Goal: Entertainment & Leisure: Browse casually

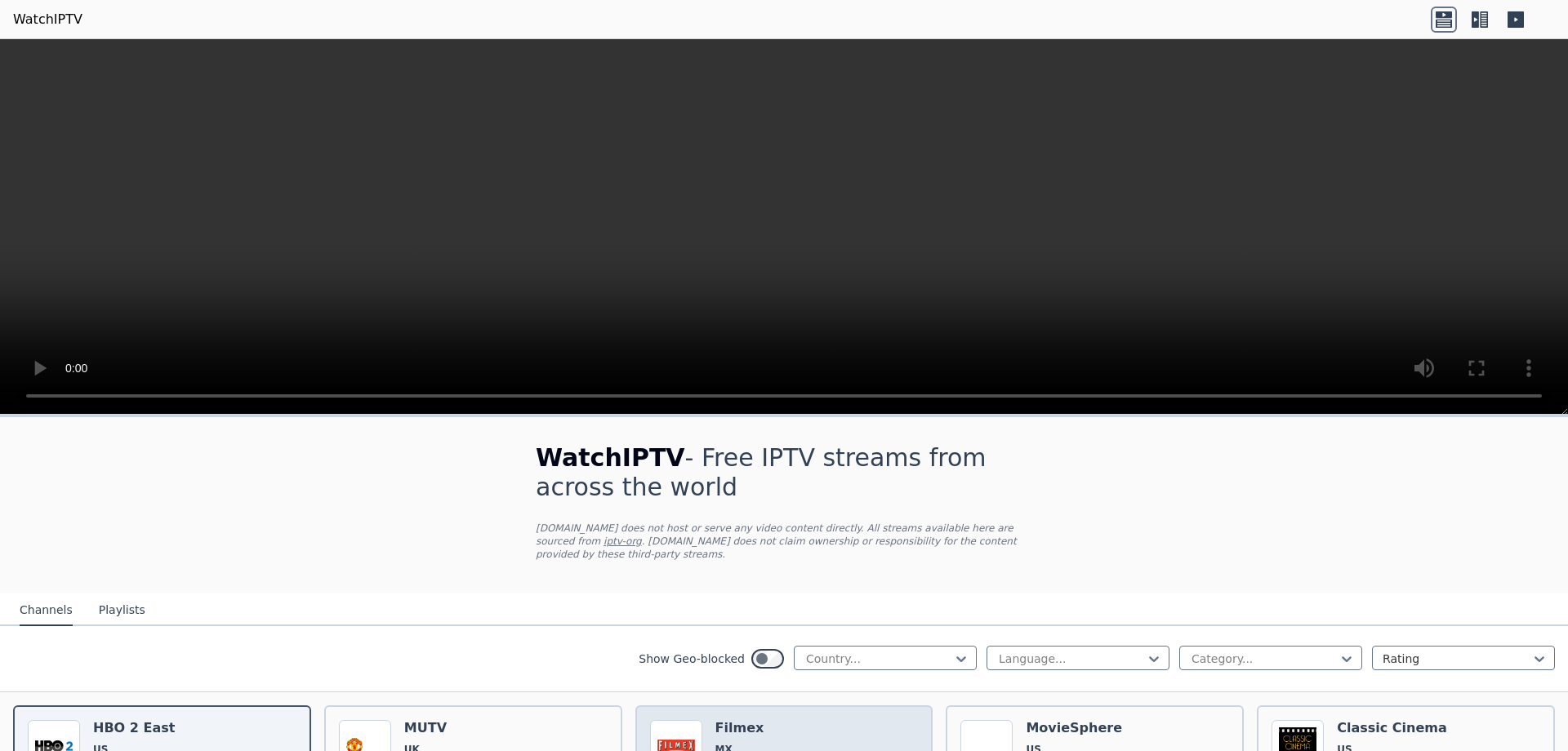
click at [741, 720] on h6 "Filmex" at bounding box center [751, 728] width 71 height 16
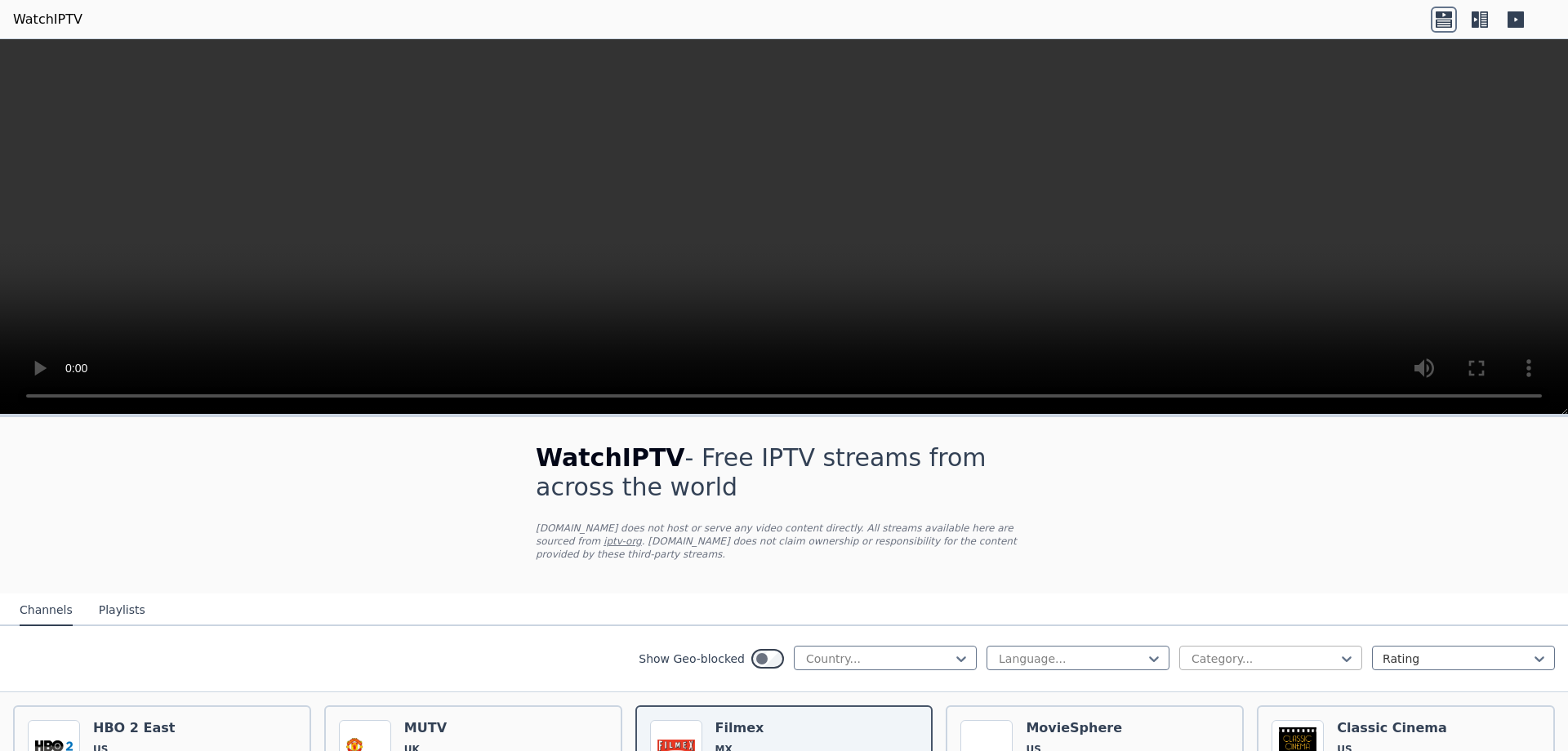
click at [1313, 651] on div at bounding box center [1264, 659] width 149 height 16
click at [1249, 739] on div "Animation" at bounding box center [1270, 754] width 182 height 30
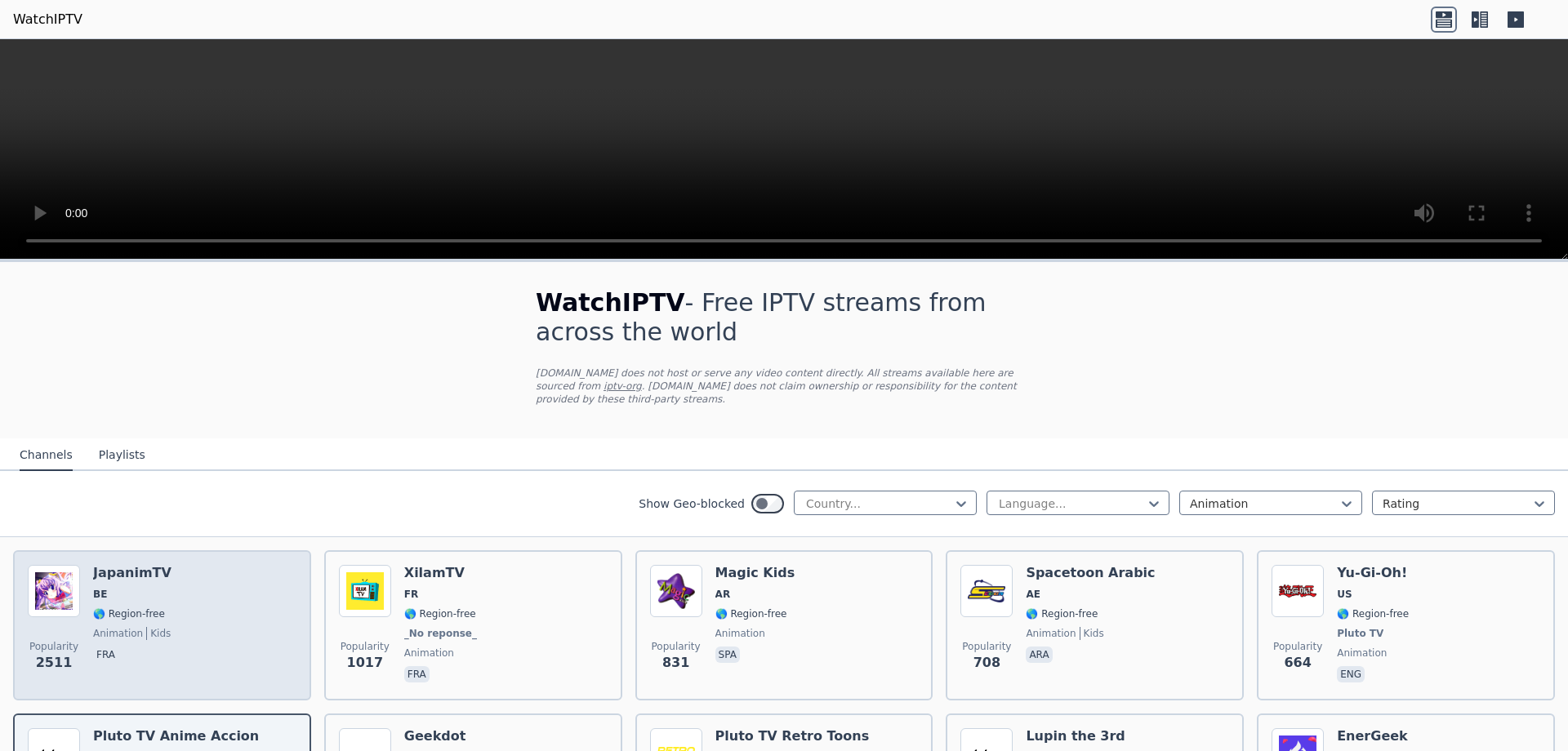
click at [222, 551] on div "Popularity 2511 JapanimTV BE 🌎 Region-free animation kids fra" at bounding box center [162, 625] width 298 height 150
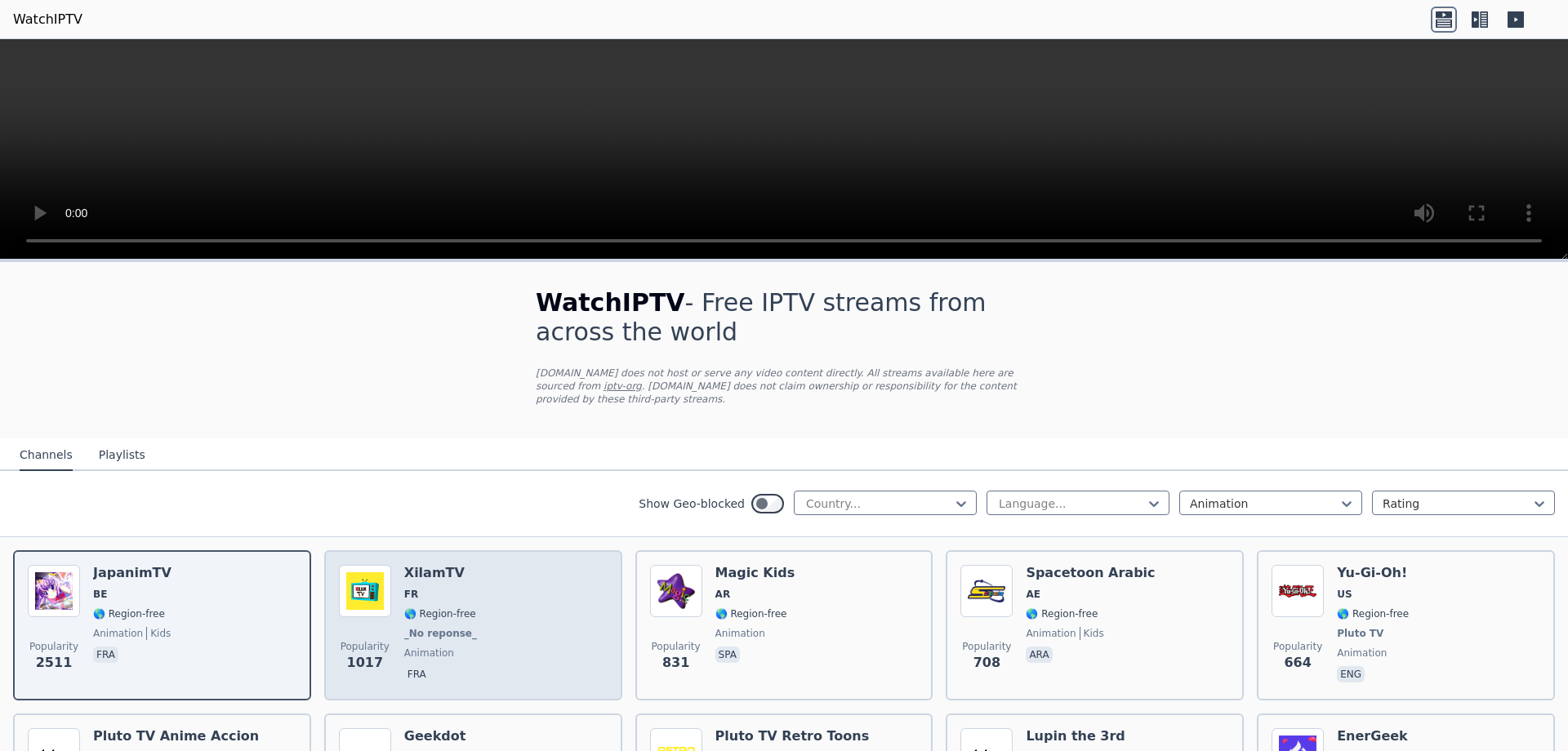
click at [500, 589] on div "Popularity 1017 XilamTV FR 🌎 Region-free _No reponse_ animation fra" at bounding box center [473, 626] width 269 height 121
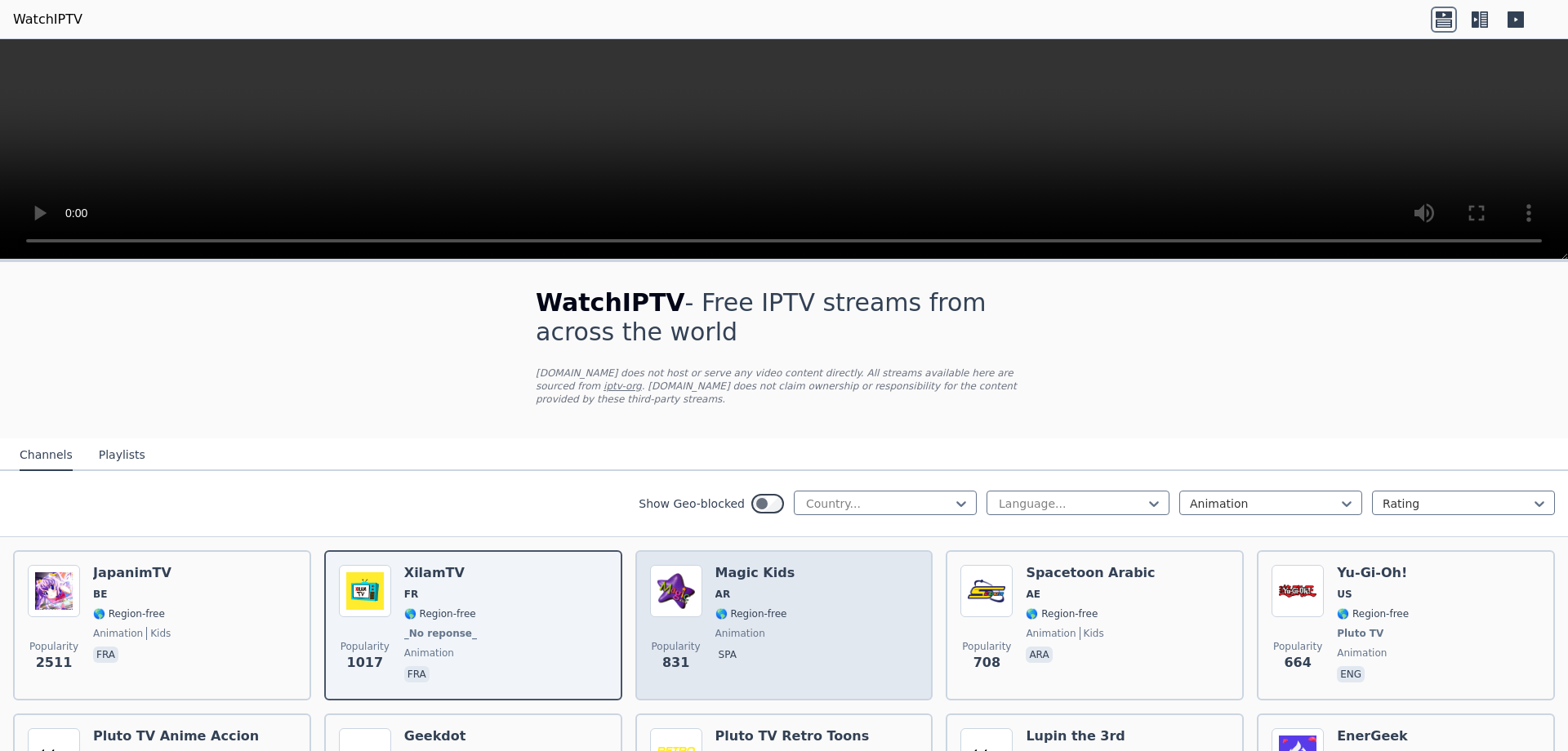
click at [766, 565] on h6 "Magic Kids" at bounding box center [755, 573] width 80 height 16
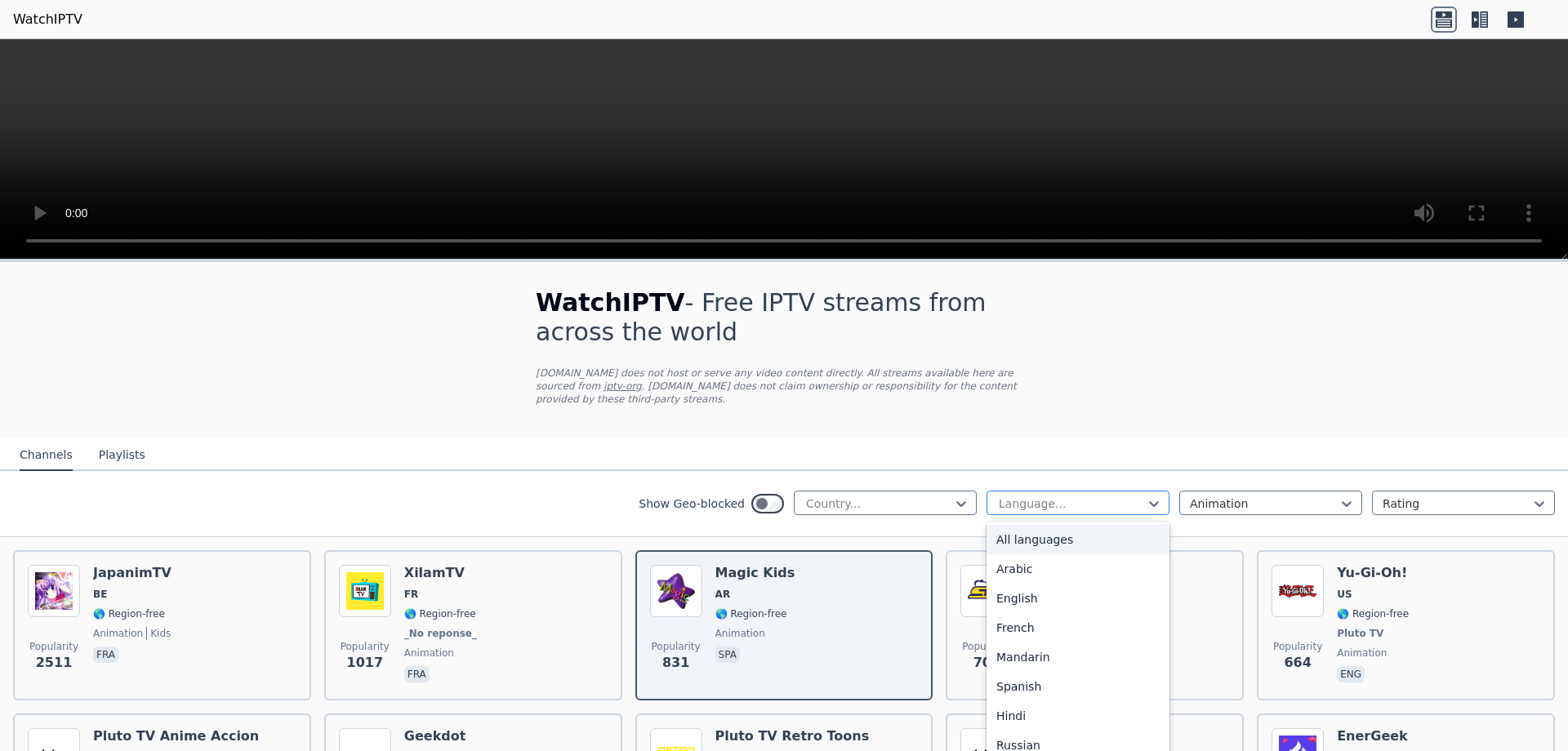
click at [1093, 496] on div at bounding box center [1071, 504] width 149 height 16
click at [1079, 567] on div "Arabic" at bounding box center [1077, 569] width 182 height 30
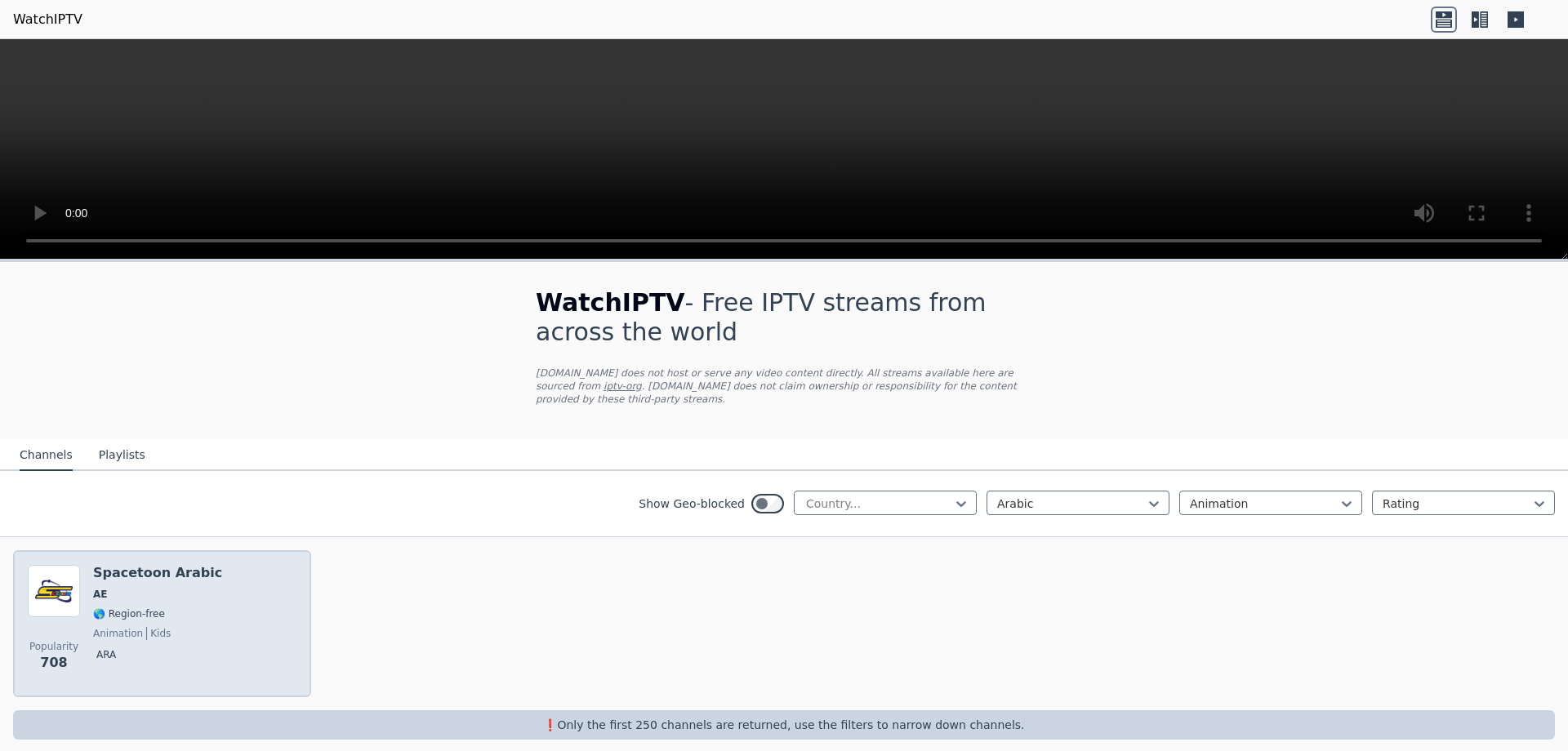
click at [124, 607] on span "🌎 Region-free" at bounding box center [129, 613] width 71 height 13
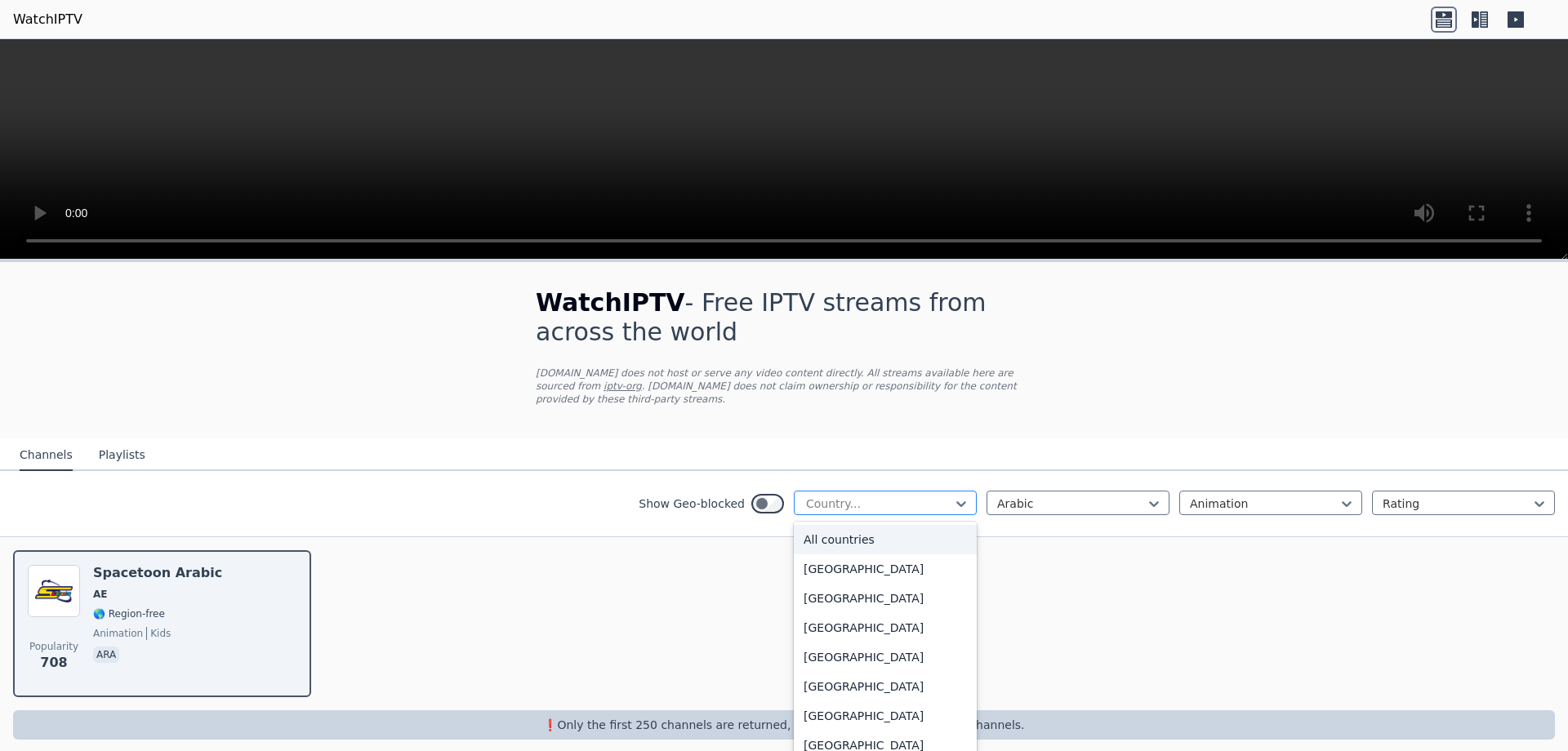
click at [852, 496] on div at bounding box center [879, 504] width 149 height 16
click at [874, 684] on div "[GEOGRAPHIC_DATA]" at bounding box center [885, 686] width 182 height 30
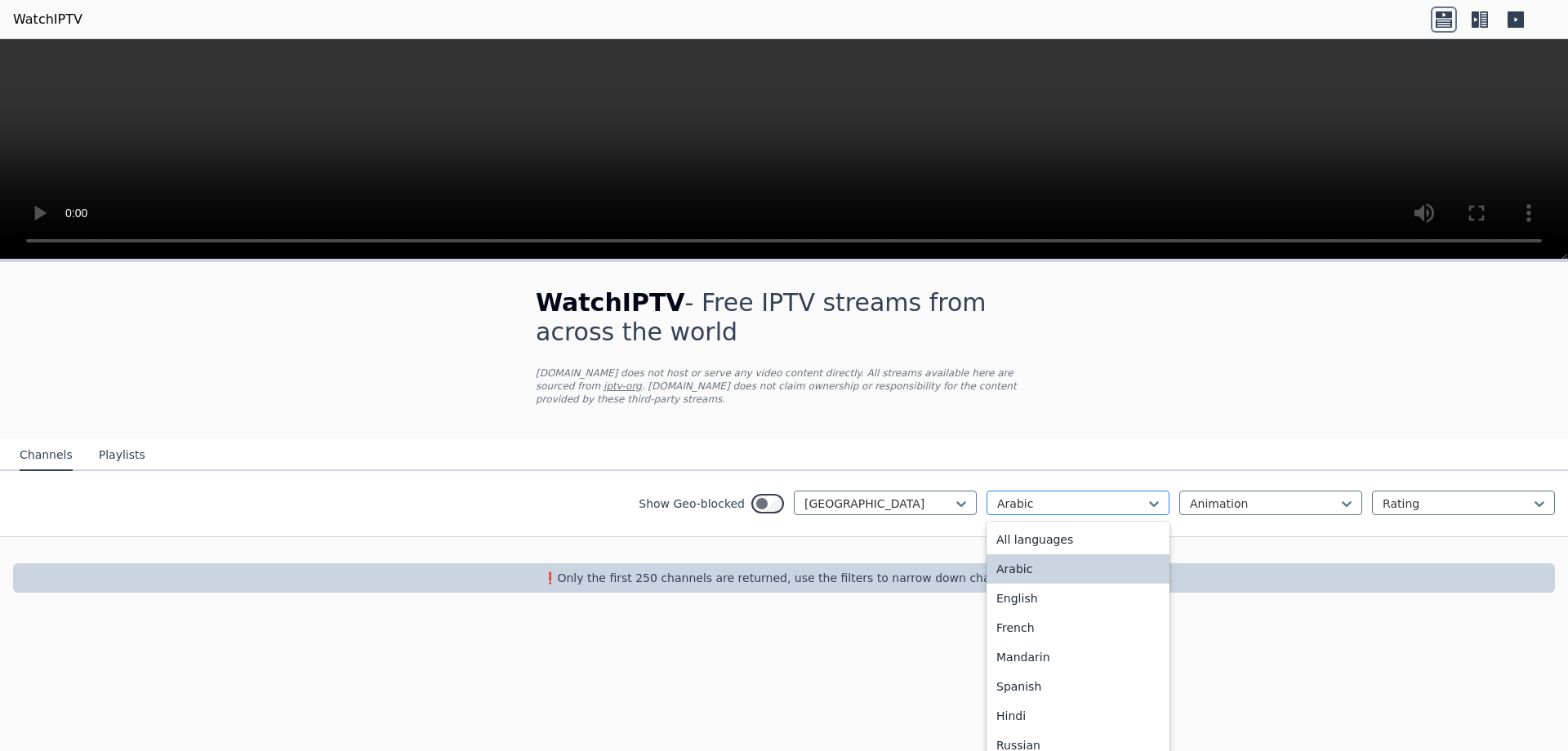
click at [1061, 496] on div at bounding box center [1071, 504] width 149 height 16
click at [1057, 525] on div "All languages" at bounding box center [1077, 540] width 182 height 30
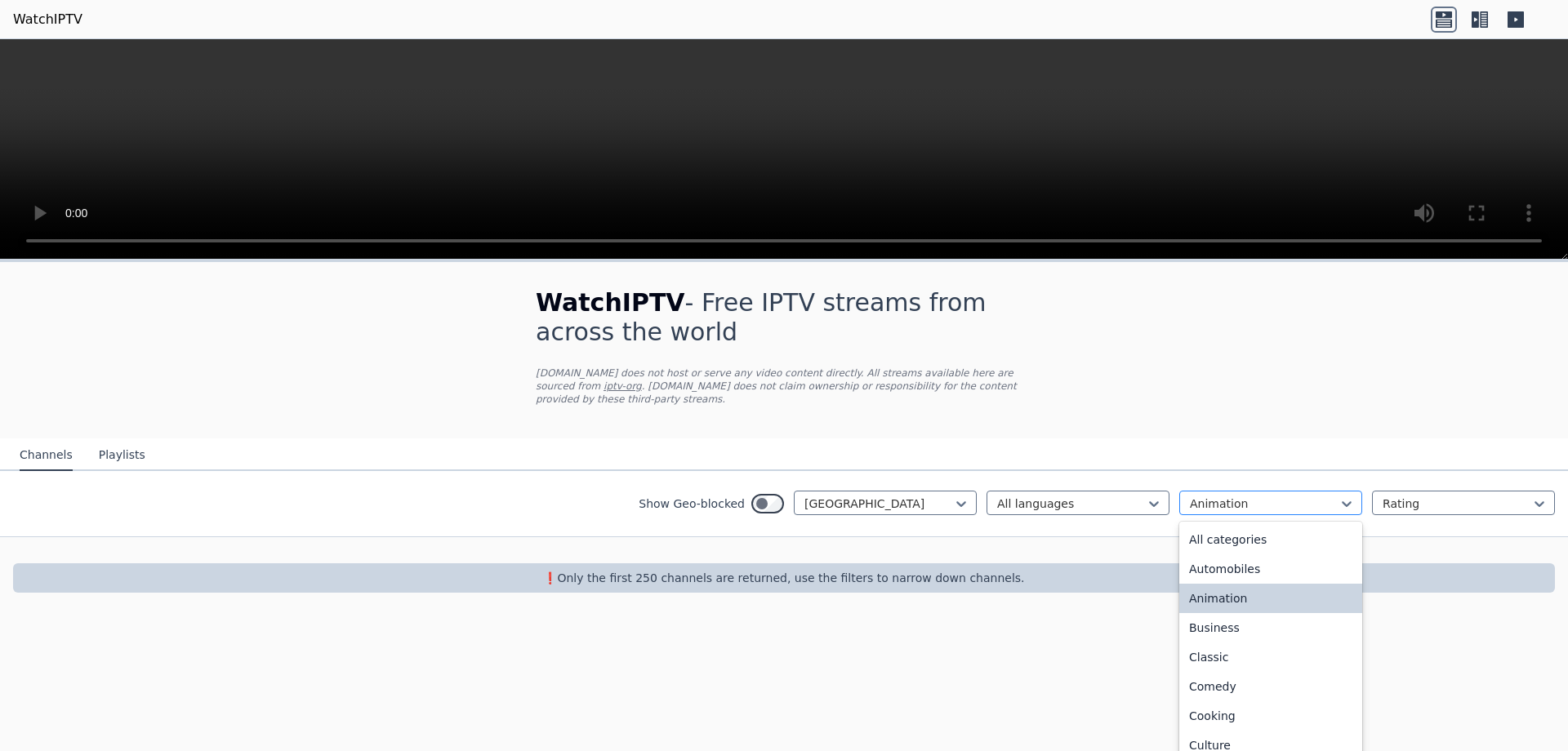
click at [1255, 496] on div at bounding box center [1264, 504] width 149 height 16
click at [1251, 525] on div "All categories" at bounding box center [1270, 540] width 182 height 30
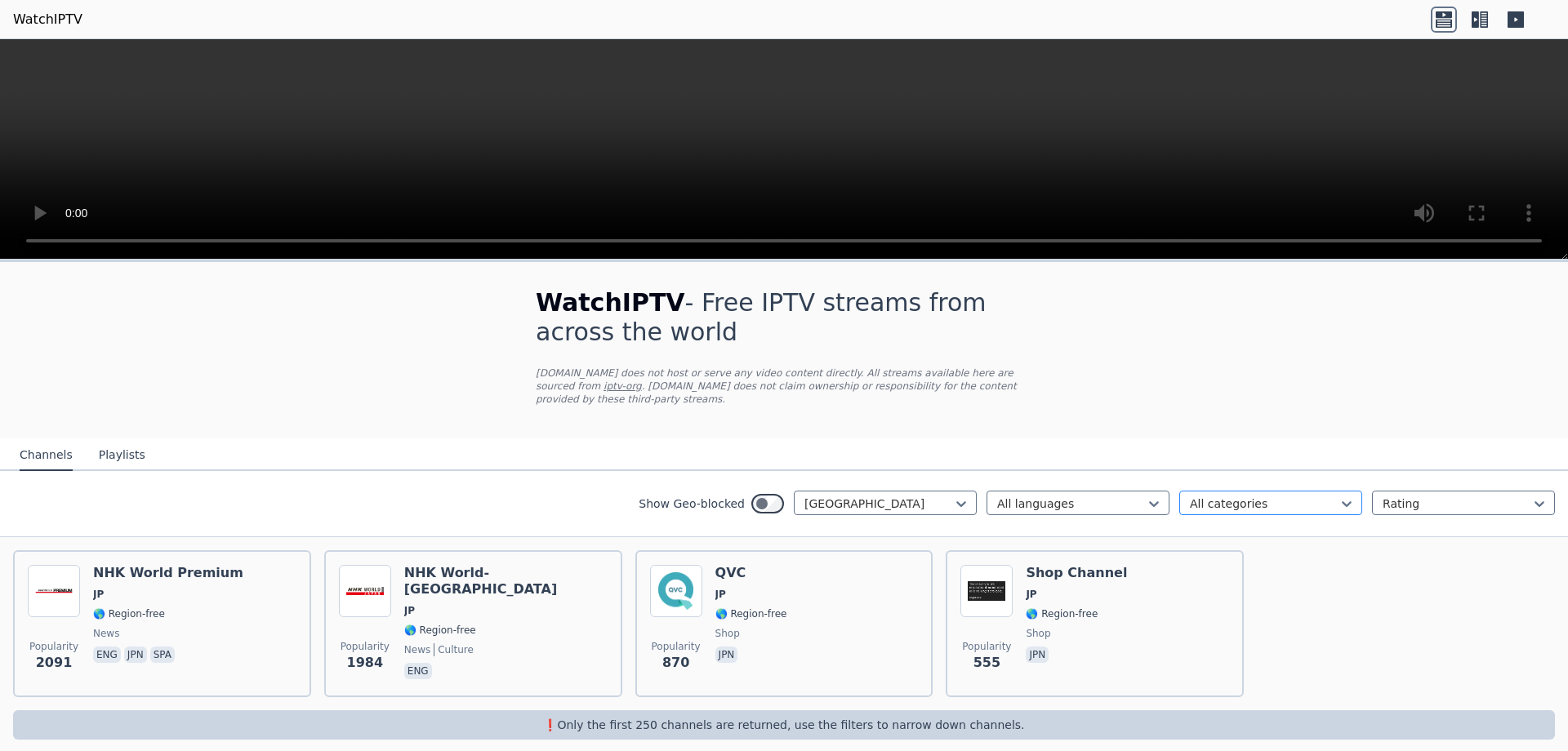
click at [1216, 496] on div at bounding box center [1264, 504] width 149 height 16
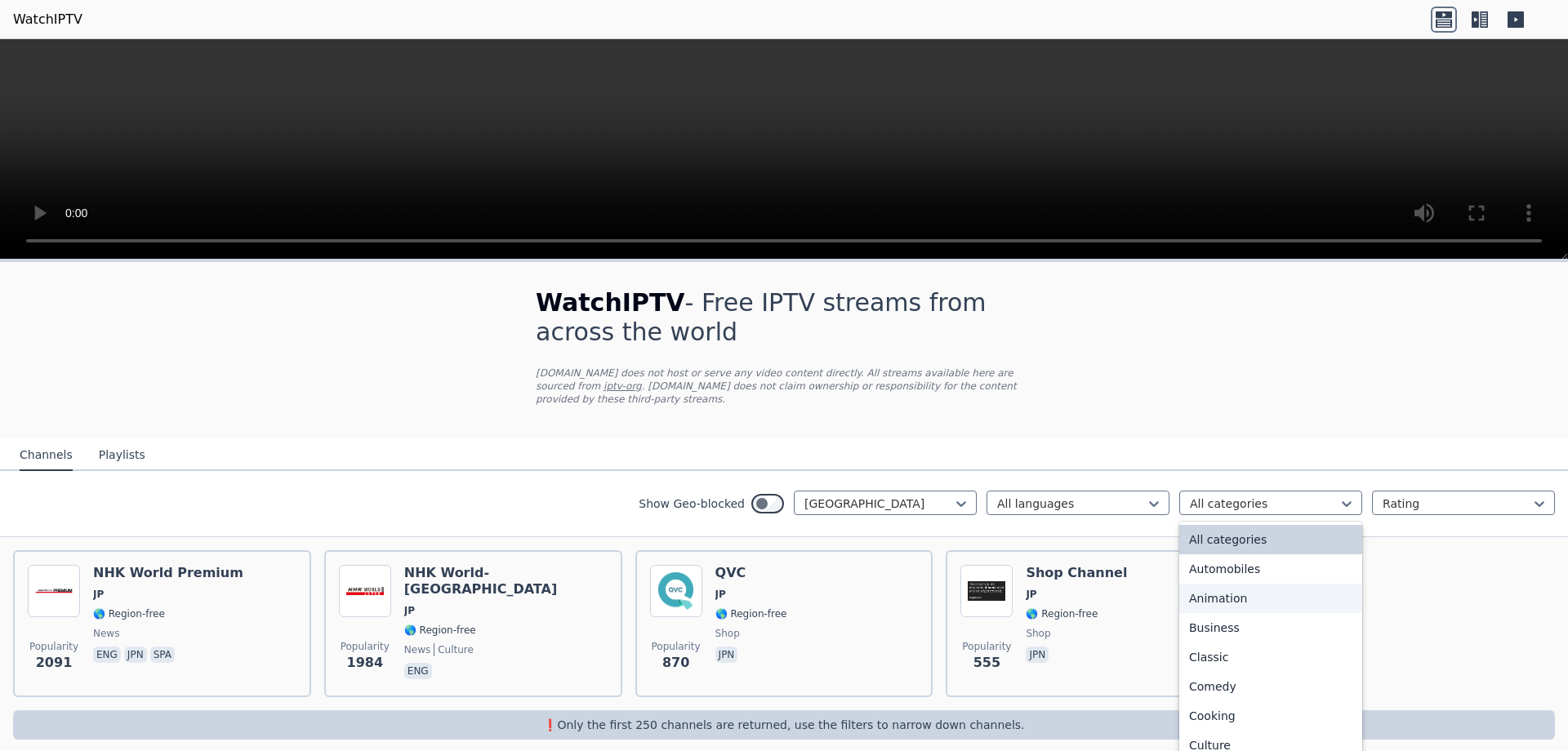
click at [1226, 584] on div "Animation" at bounding box center [1270, 599] width 182 height 30
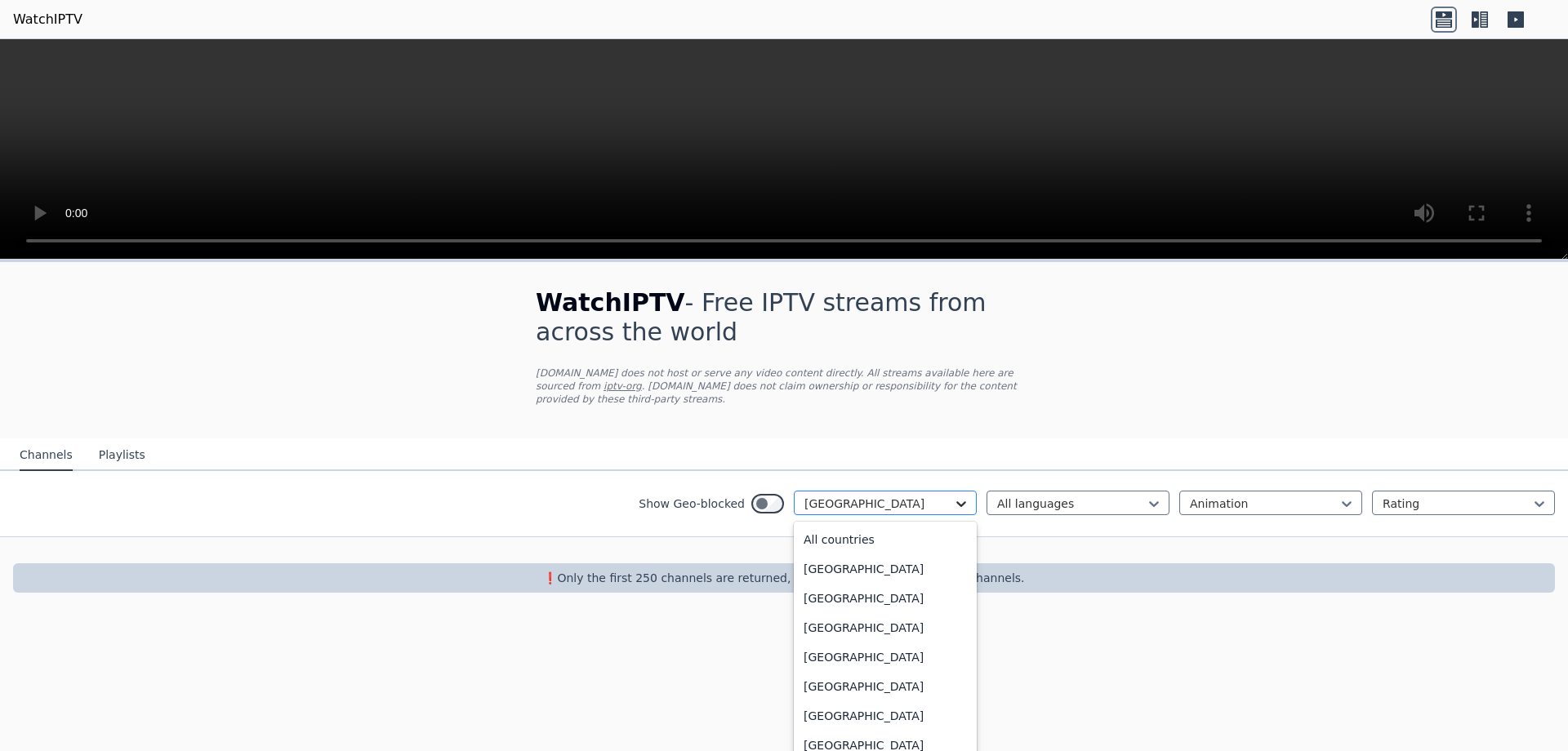
click at [966, 496] on icon at bounding box center [961, 504] width 16 height 16
click at [871, 525] on div "All countries" at bounding box center [885, 540] width 182 height 30
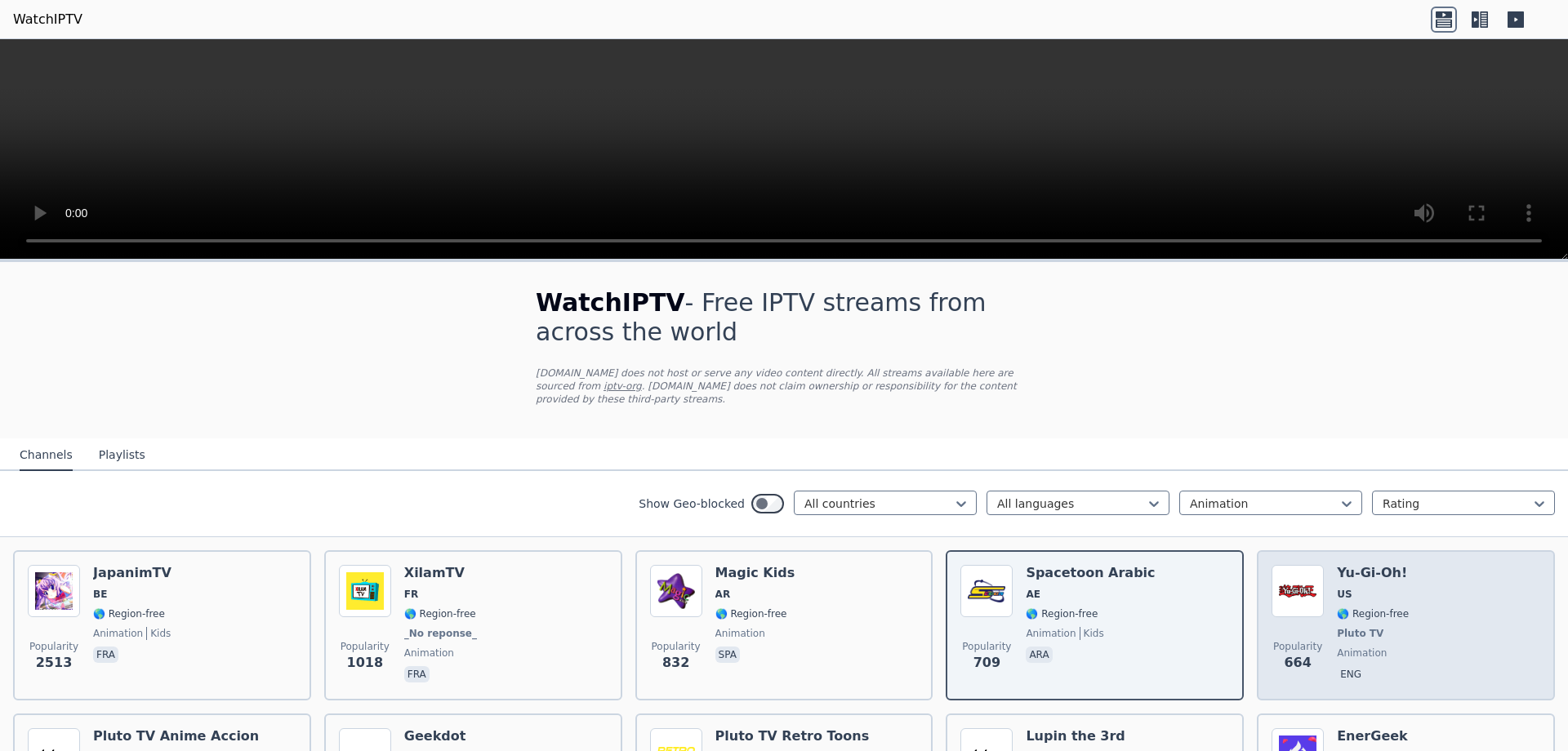
click at [1362, 627] on span "Pluto TV" at bounding box center [1360, 633] width 47 height 13
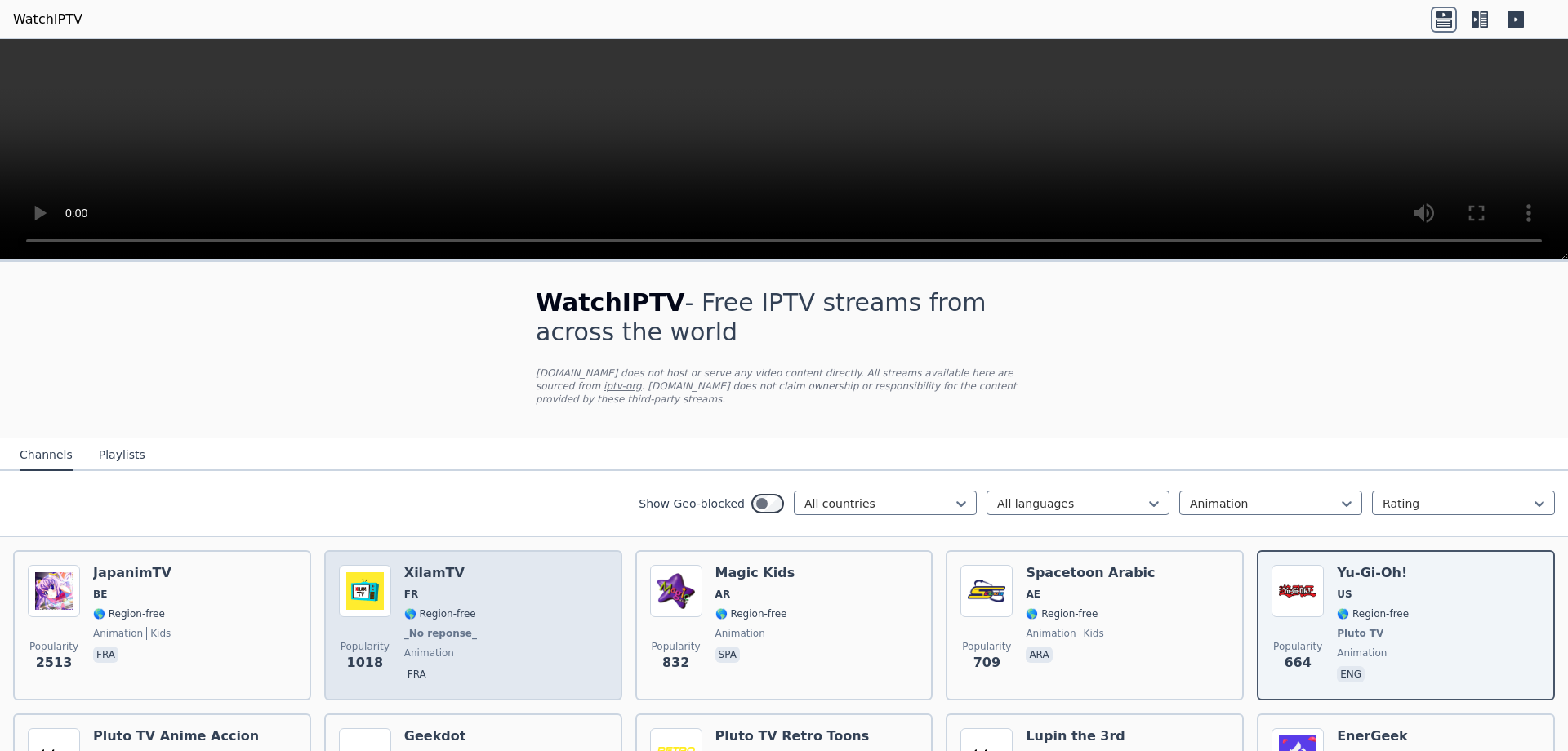
click at [509, 583] on div "Popularity 1018 XilamTV FR 🌎 Region-free _No reponse_ animation fra" at bounding box center [473, 626] width 269 height 121
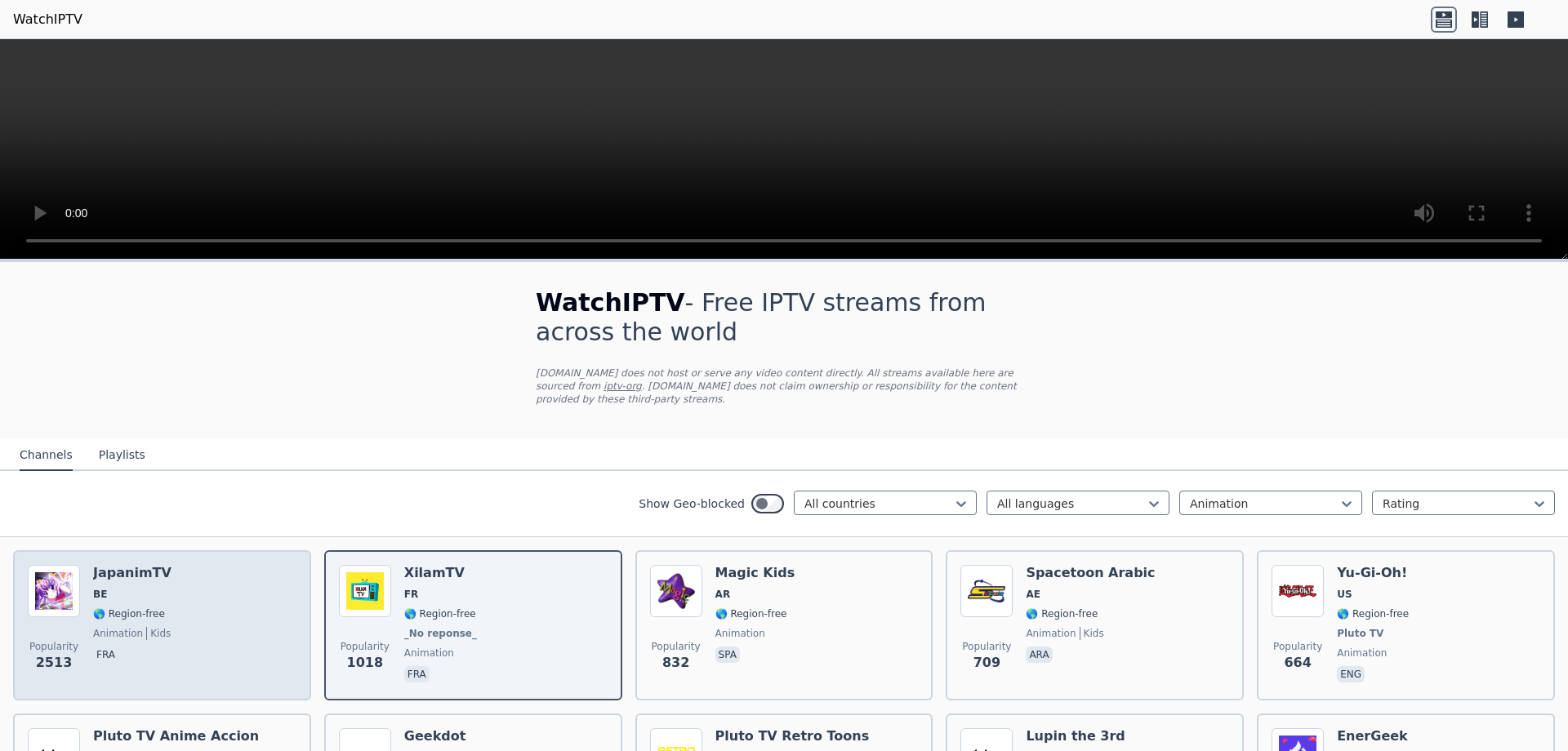
click at [204, 607] on div "Popularity 2513 JapanimTV BE 🌎 Region-free animation kids fra" at bounding box center [162, 626] width 269 height 121
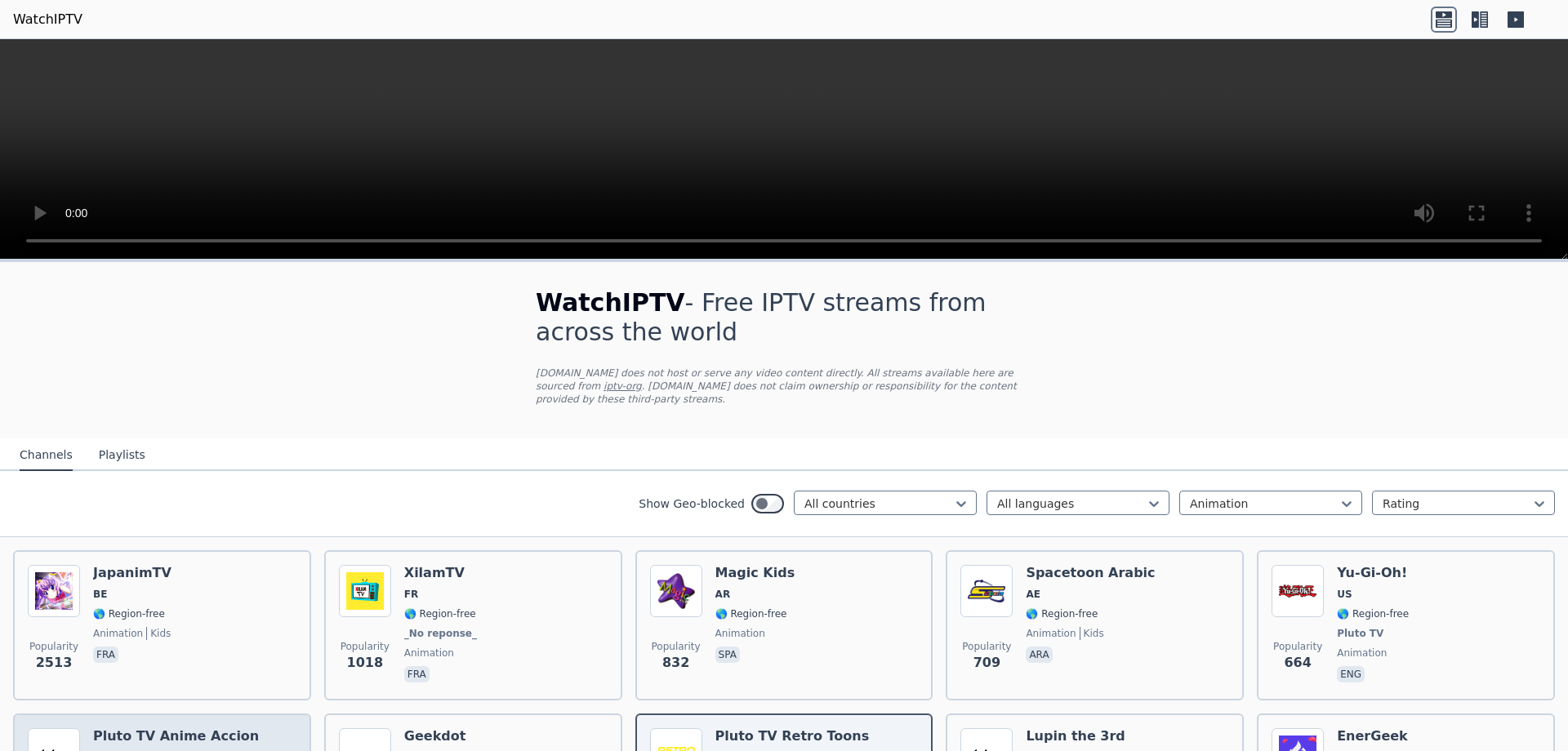
click at [171, 728] on h6 "Pluto TV Anime Accion" at bounding box center [176, 736] width 166 height 16
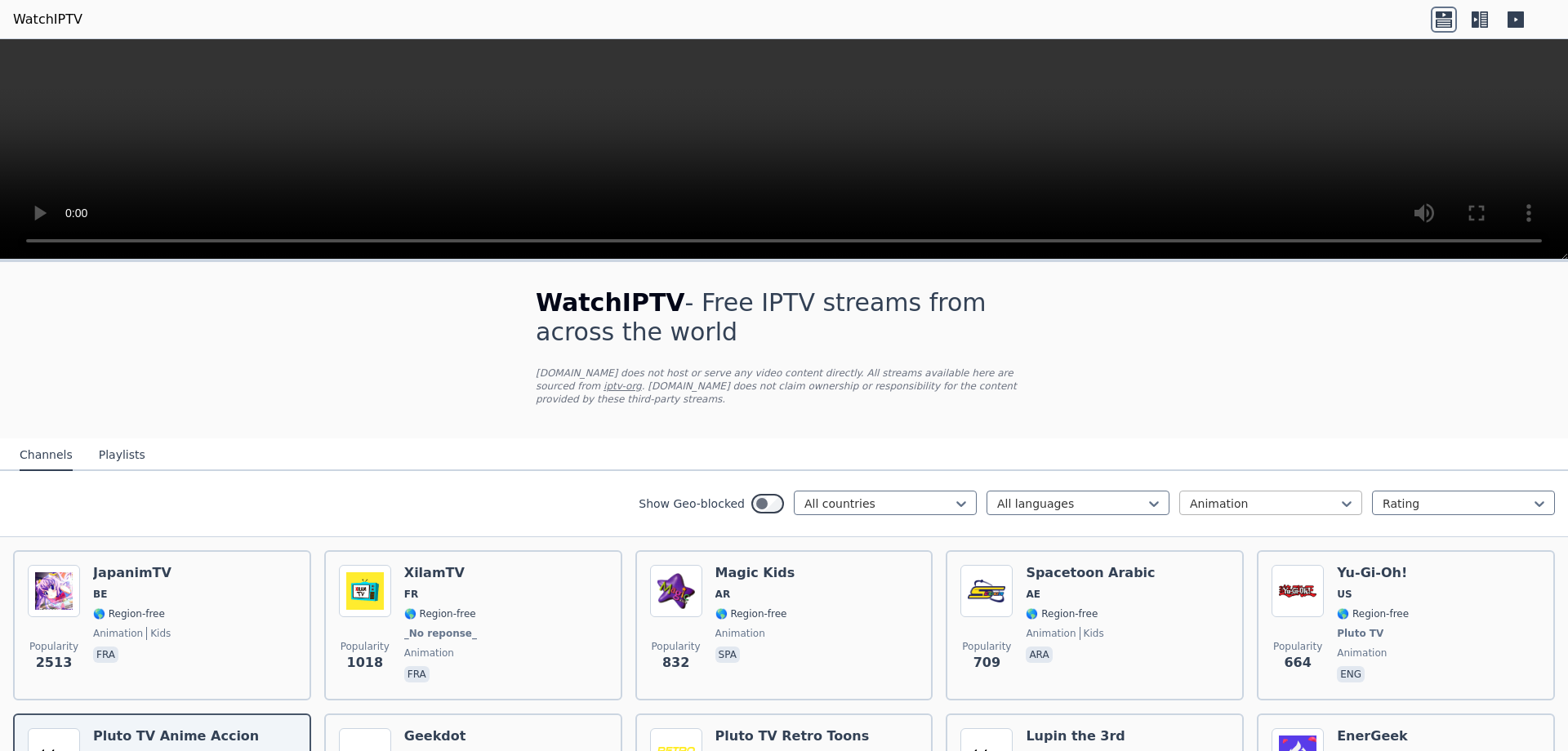
click at [1250, 491] on div "Animation" at bounding box center [1270, 503] width 182 height 25
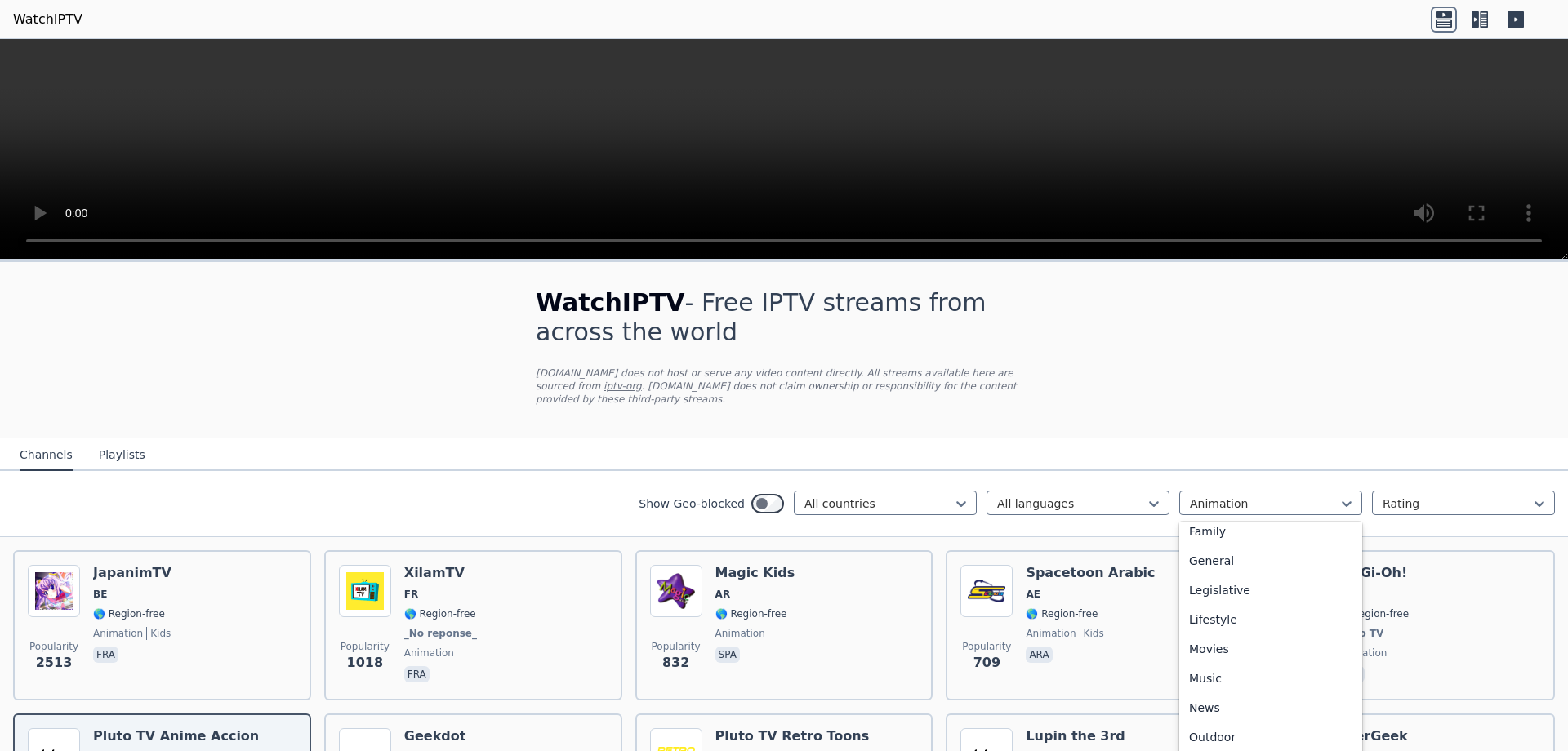
scroll to position [335, 0]
click at [1246, 636] on div "Movies" at bounding box center [1270, 646] width 182 height 30
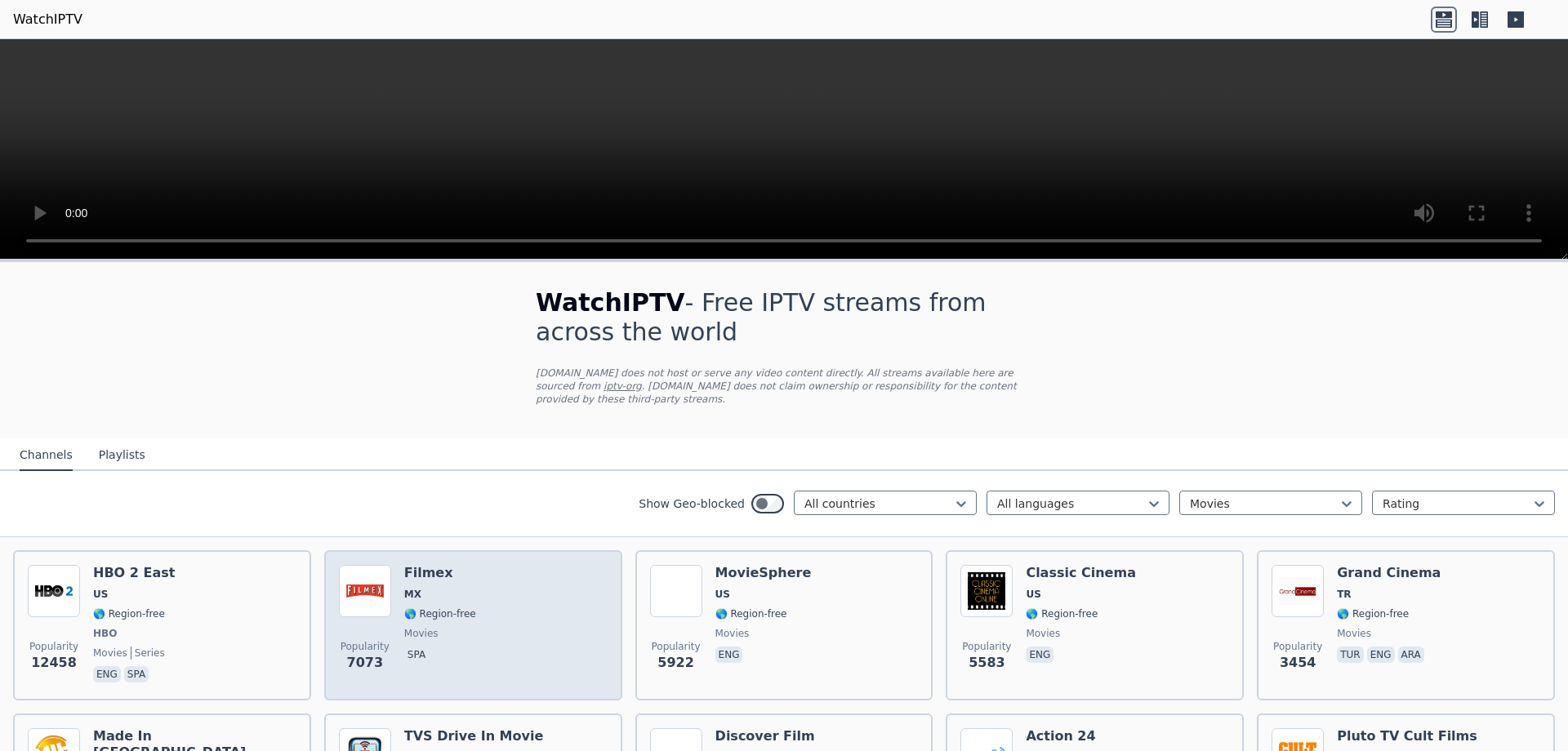
click at [516, 568] on div "Popularity 7073 Filmex MX 🌎 Region-free movies spa" at bounding box center [473, 626] width 269 height 121
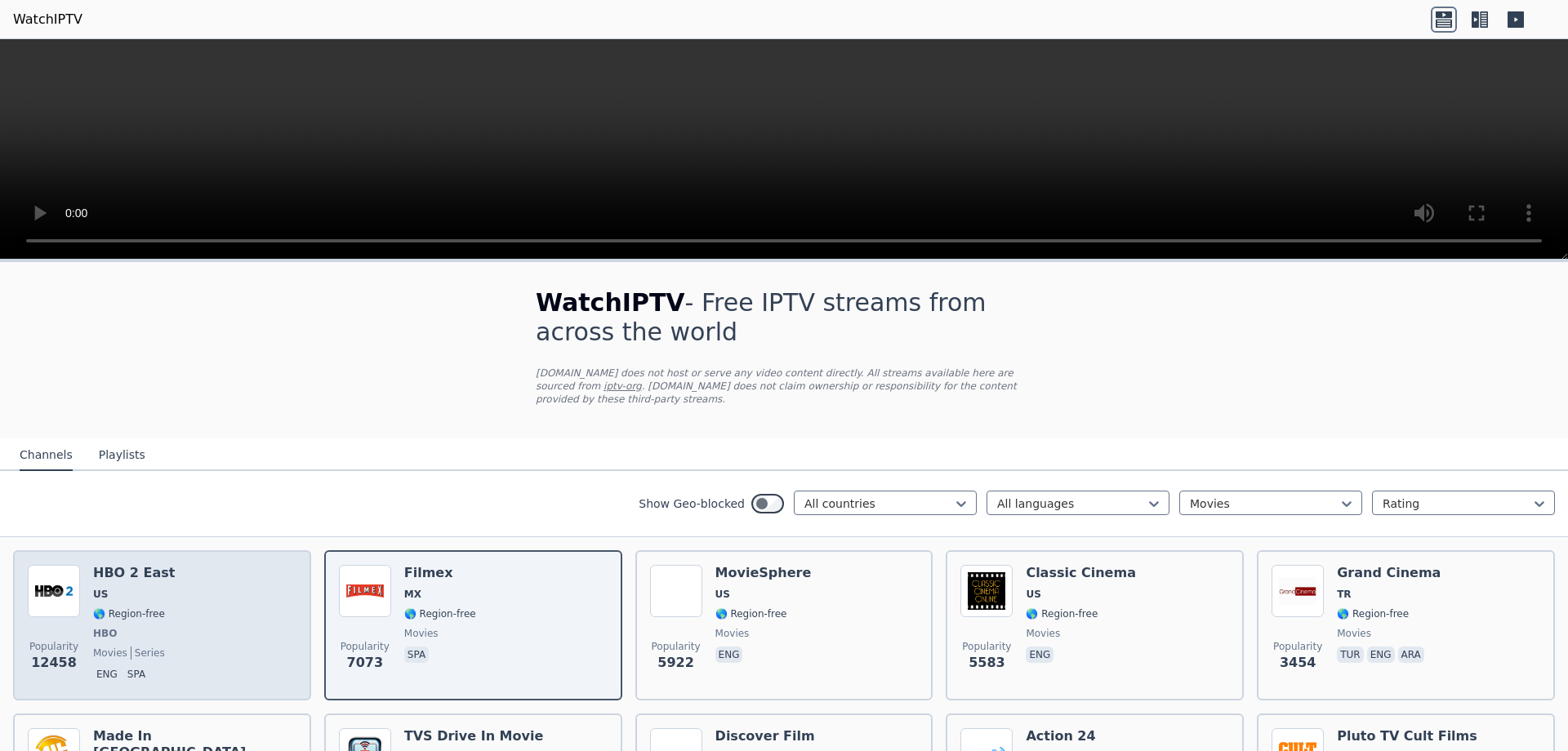
click at [201, 603] on div "Popularity 12458 HBO 2 East US 🌎 Region-free HBO movies series eng spa" at bounding box center [162, 626] width 269 height 121
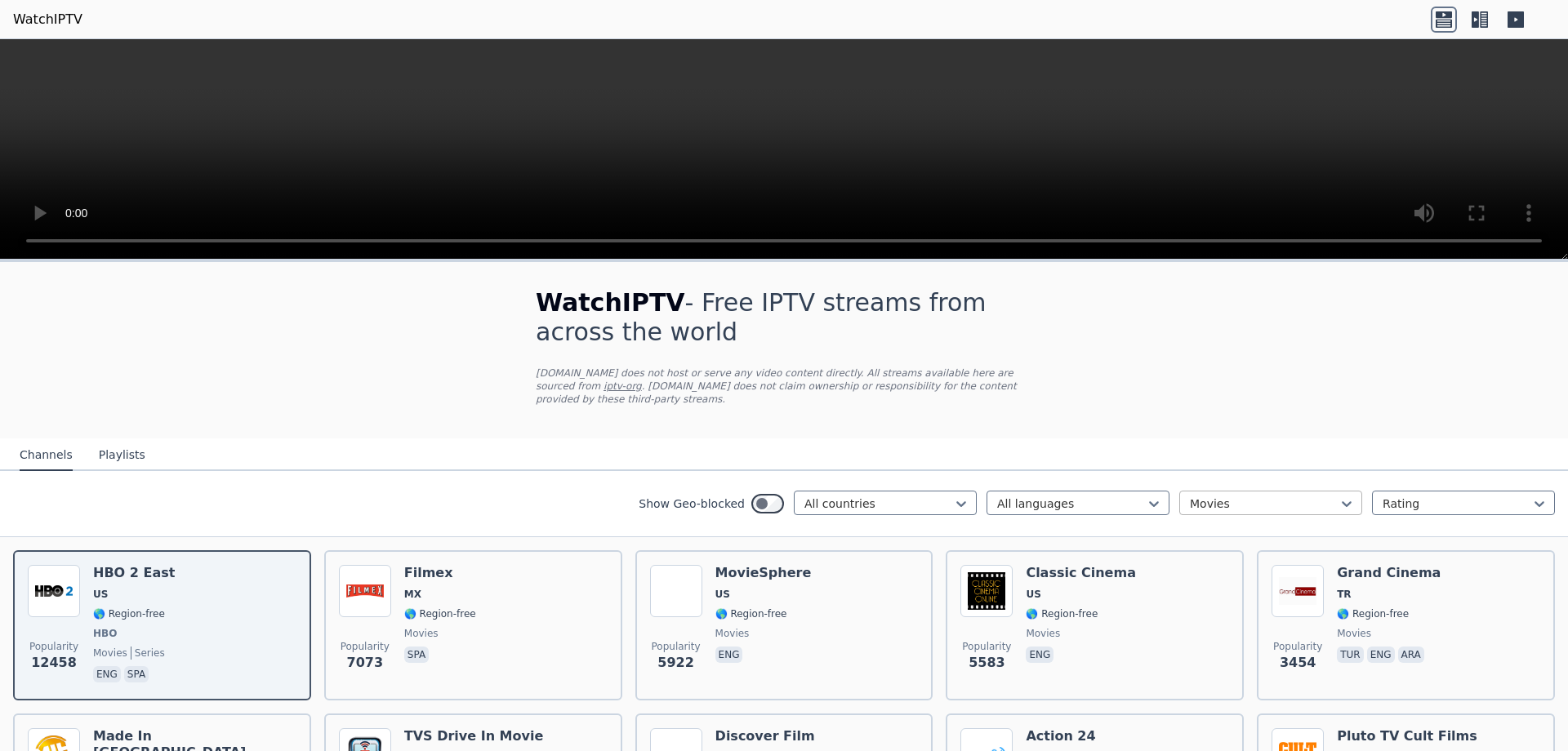
click at [1218, 496] on div at bounding box center [1264, 504] width 149 height 16
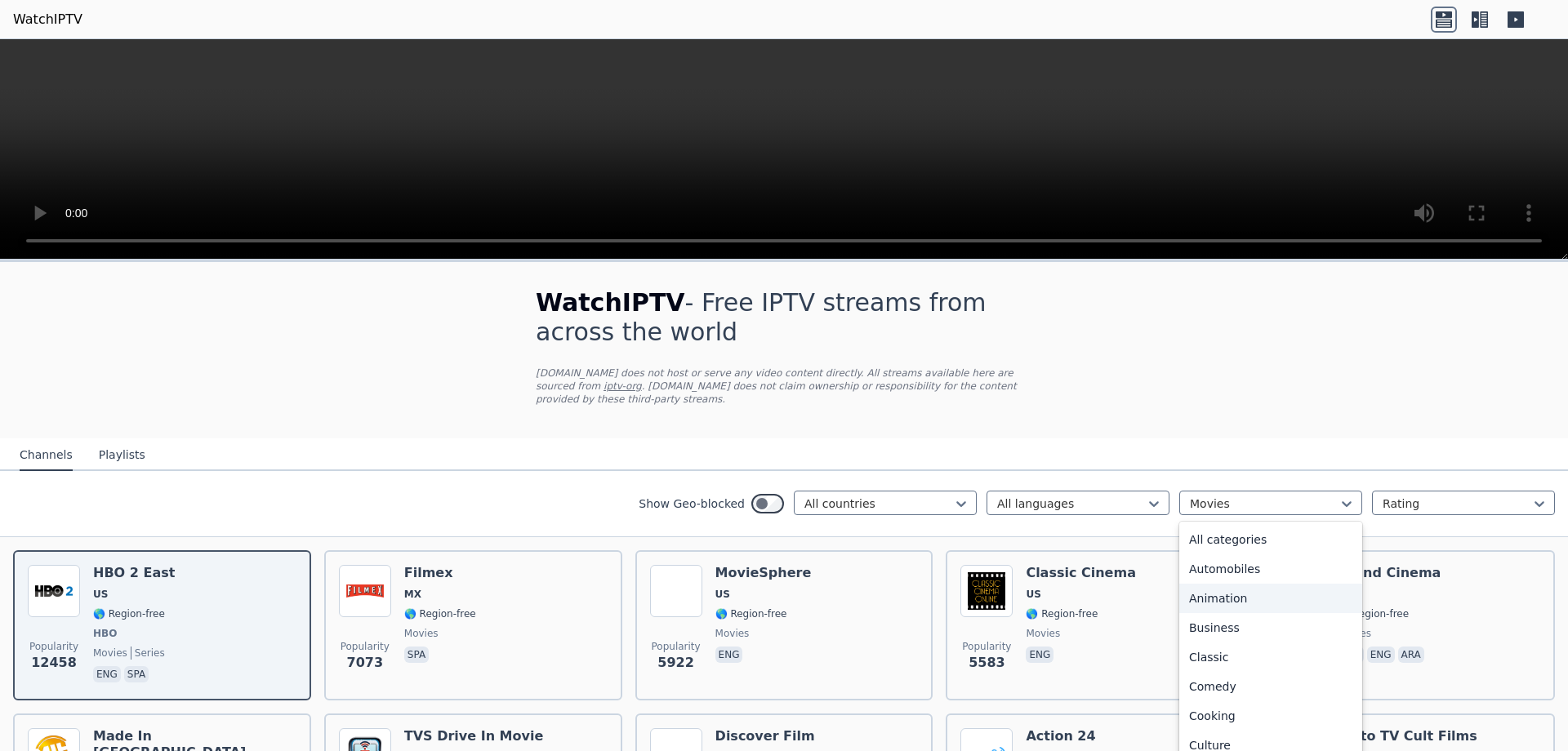
click at [1273, 597] on div "Animation" at bounding box center [1270, 599] width 182 height 30
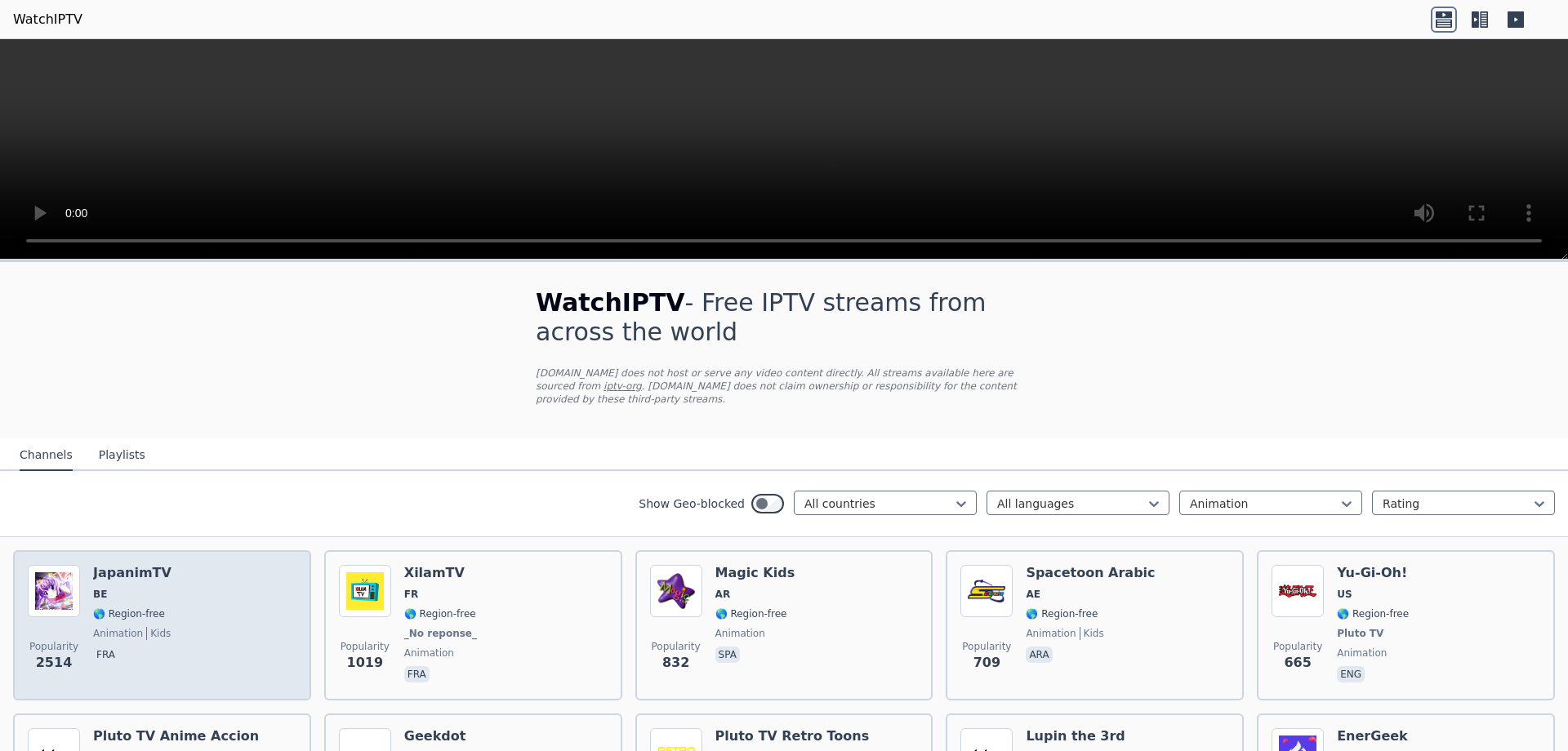
click at [171, 617] on div "Popularity 2514 JapanimTV BE 🌎 Region-free animation kids fra" at bounding box center [162, 626] width 269 height 121
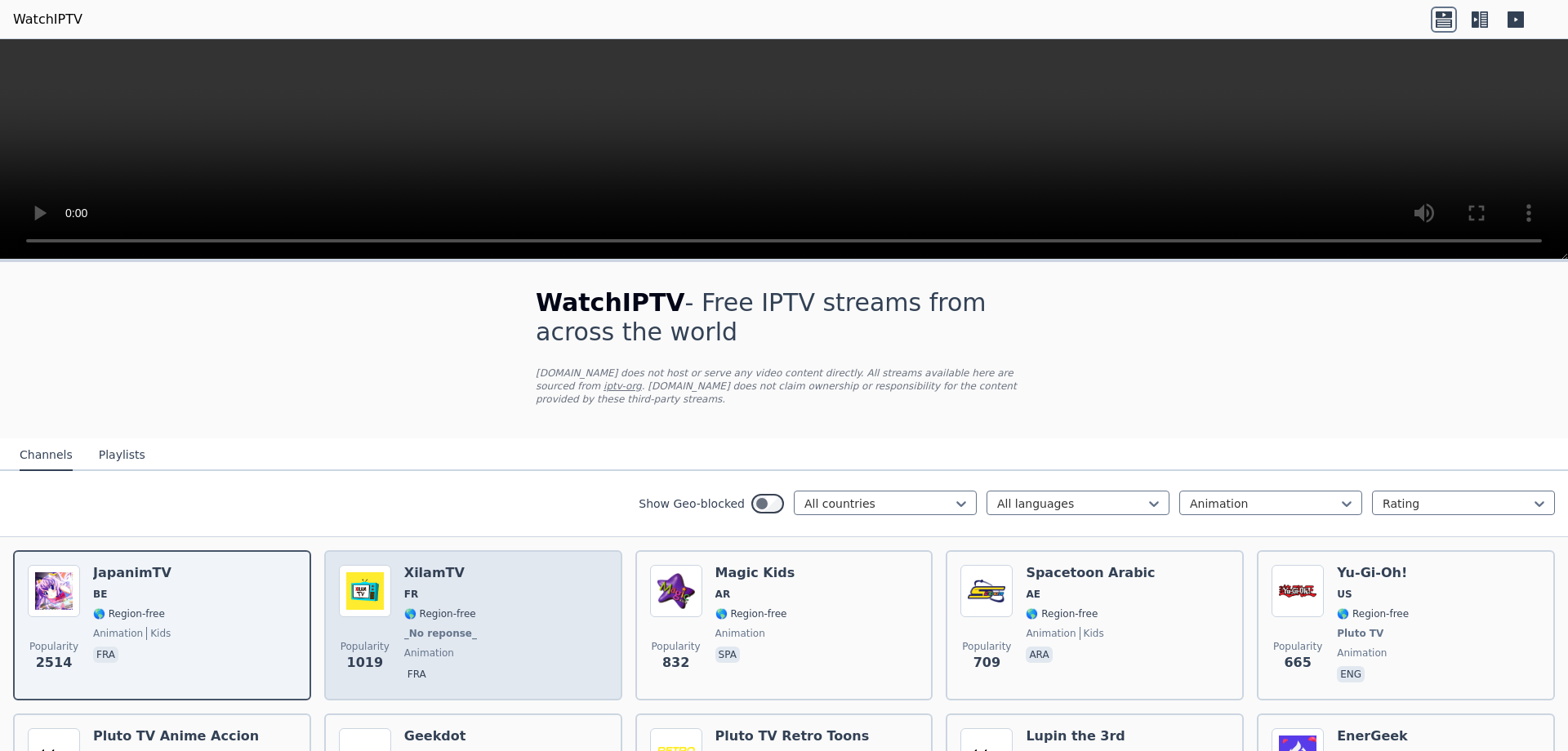
click at [358, 580] on img at bounding box center [365, 591] width 53 height 53
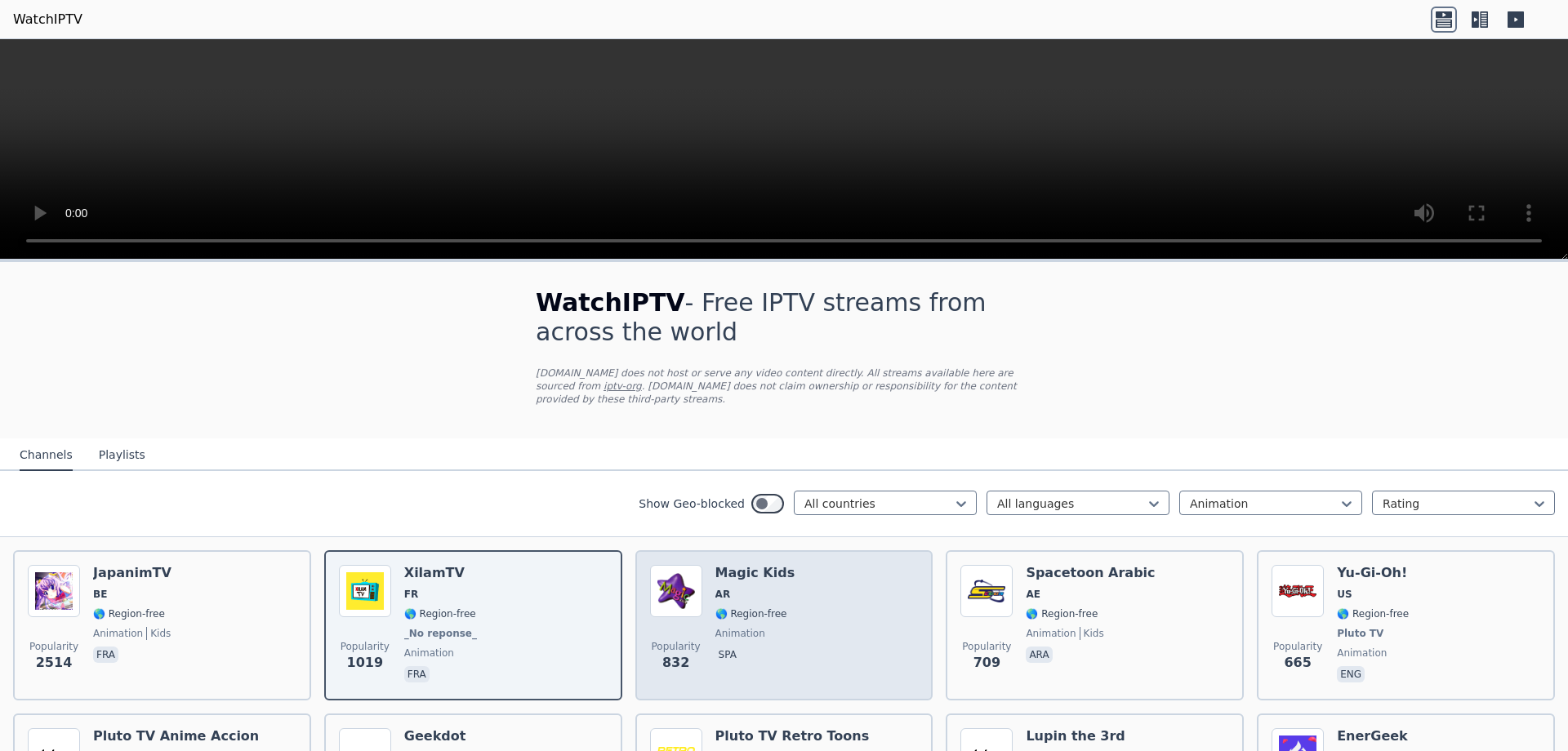
click at [765, 612] on div "Magic Kids AR 🌎 Region-free animation spa" at bounding box center [755, 626] width 80 height 121
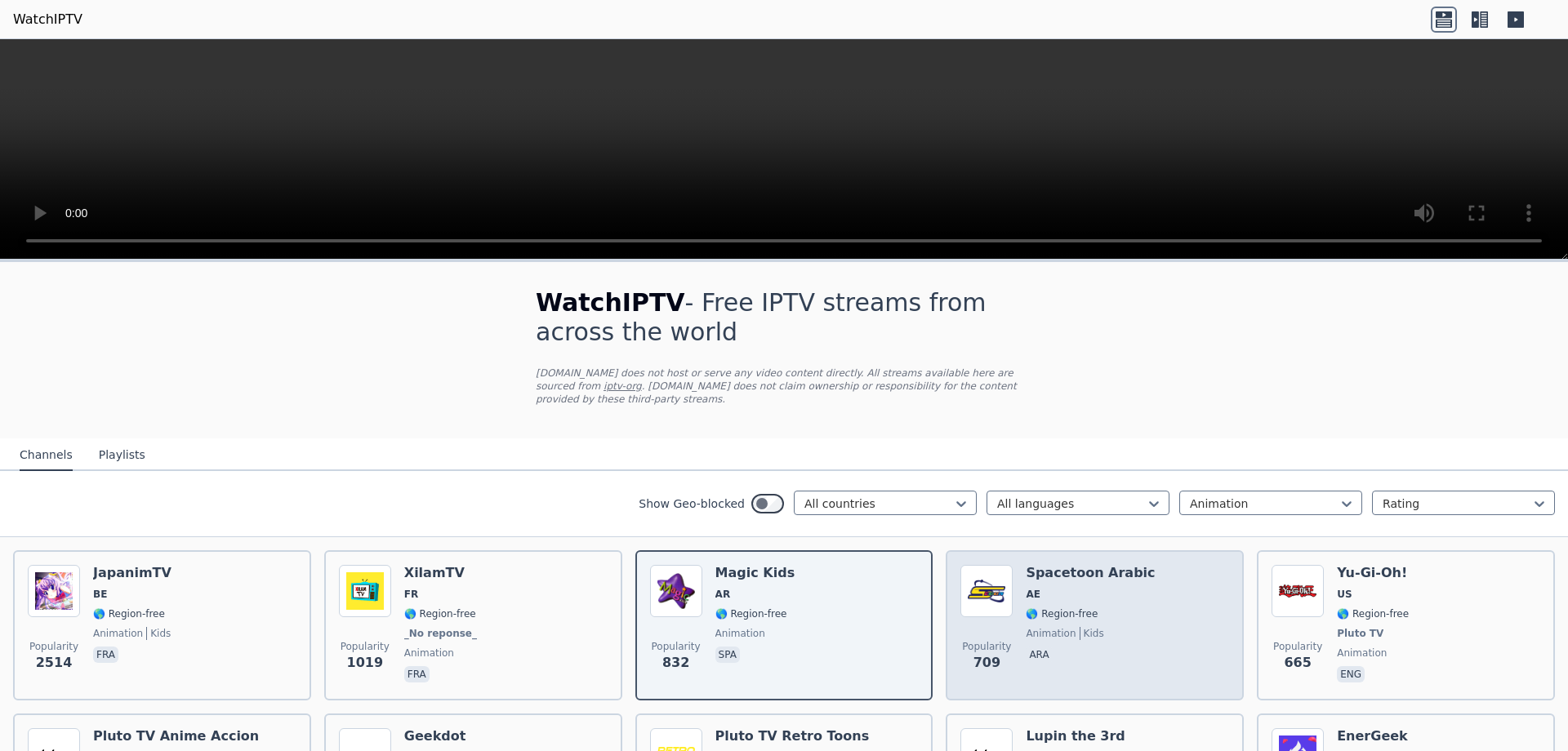
click at [1091, 589] on div "Spacetoon Arabic AE 🌎 Region-free animation kids ara" at bounding box center [1090, 626] width 129 height 121
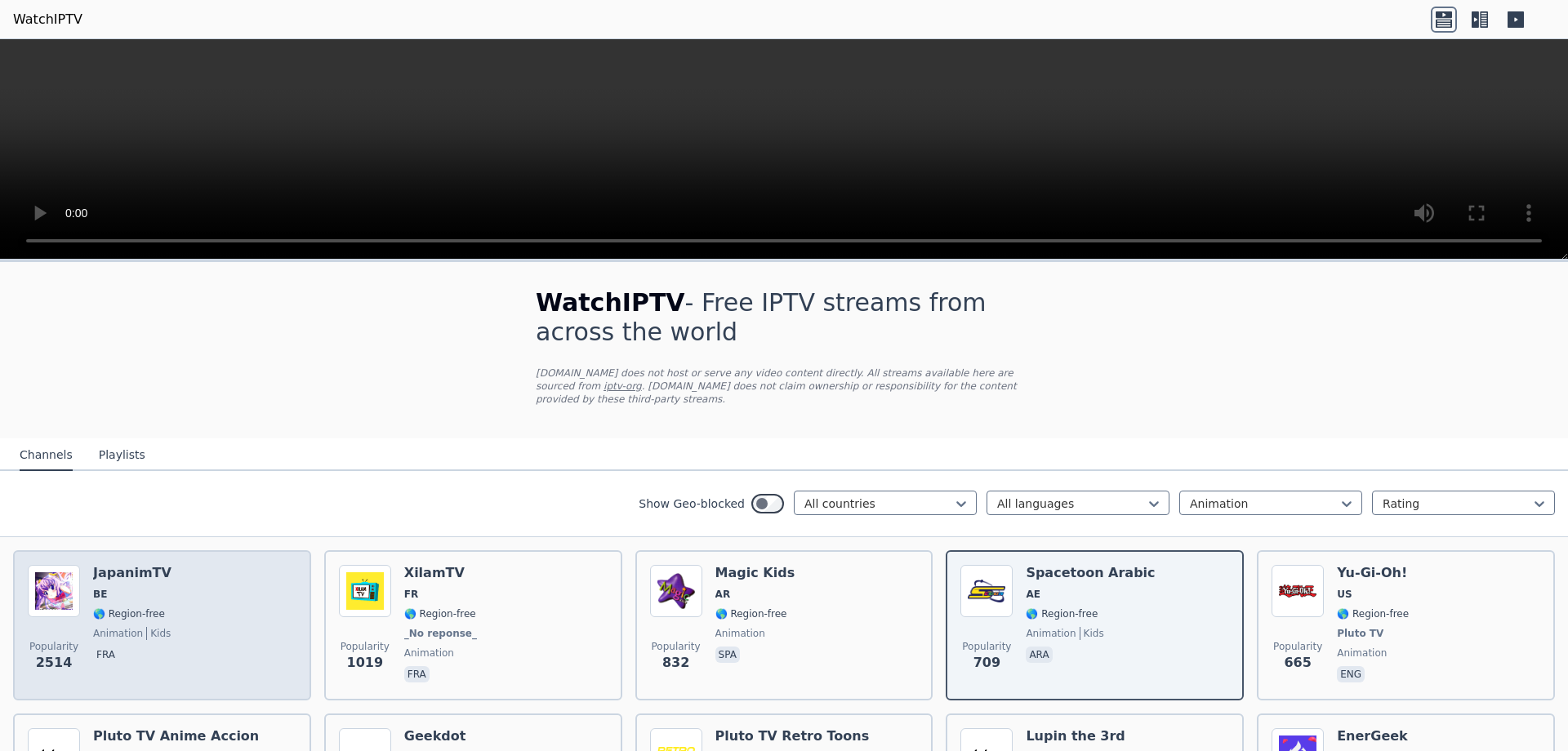
click at [205, 565] on div "Popularity 2514 JapanimTV BE 🌎 Region-free animation kids fra" at bounding box center [162, 626] width 269 height 121
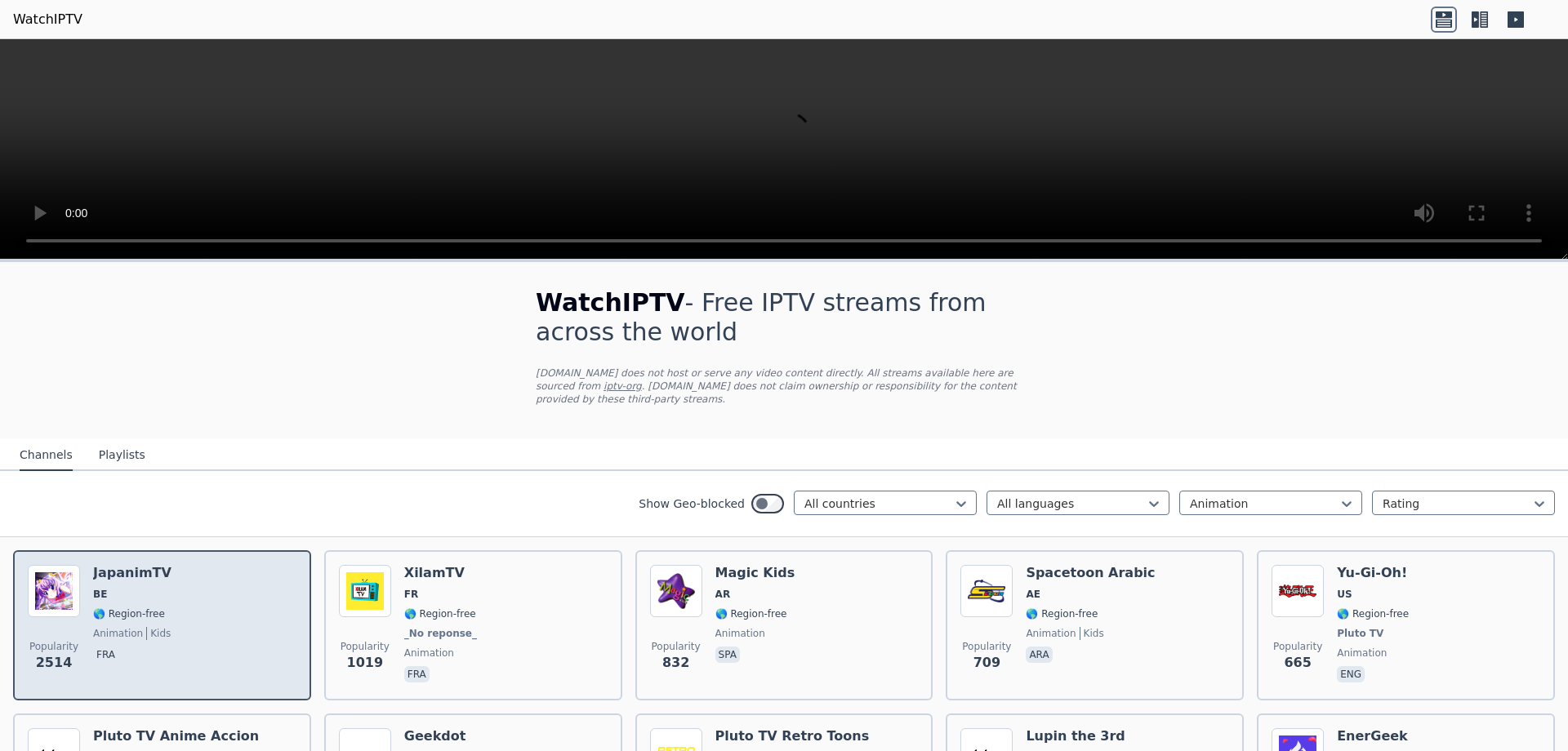
scroll to position [462, 0]
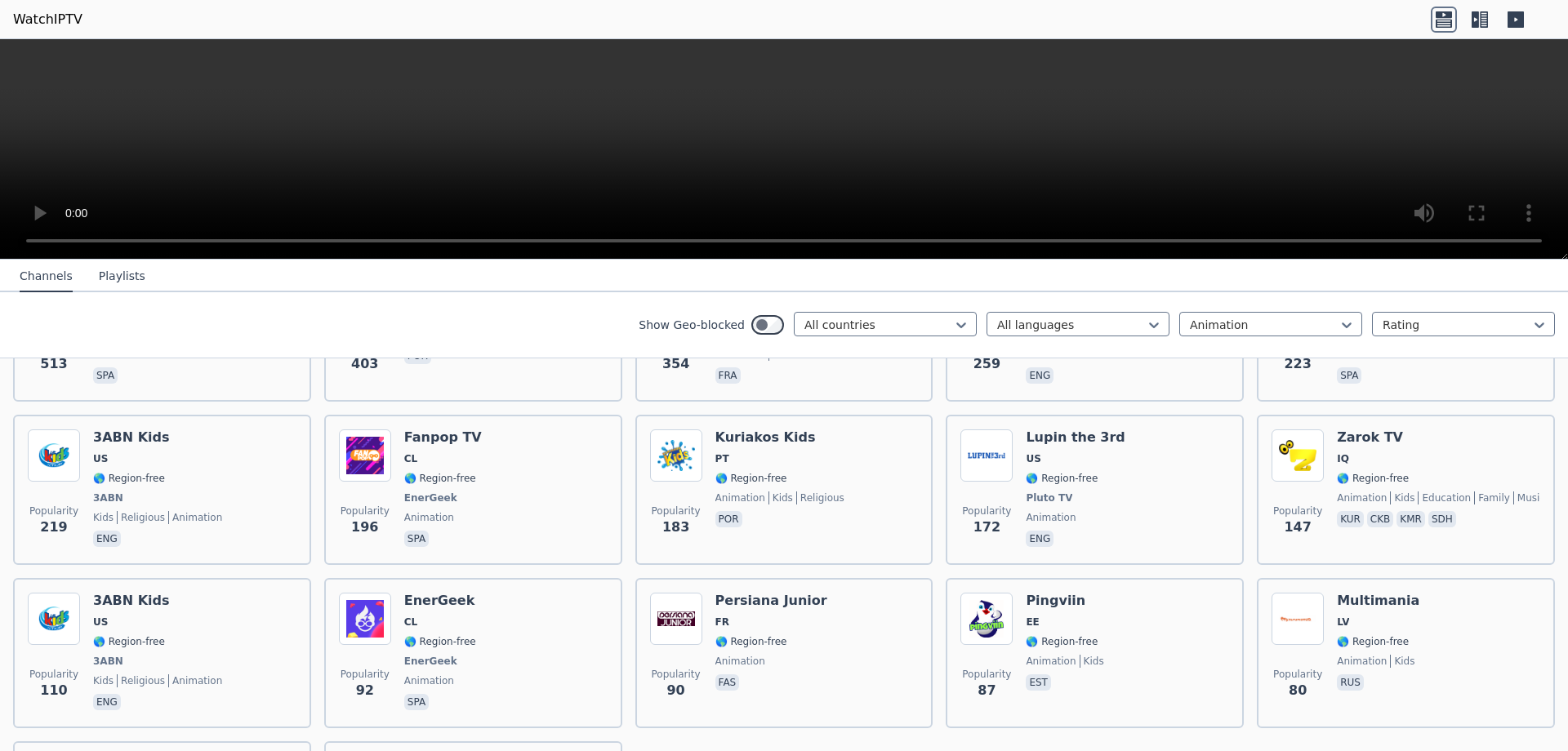
click at [104, 280] on button "Playlists" at bounding box center [122, 276] width 47 height 31
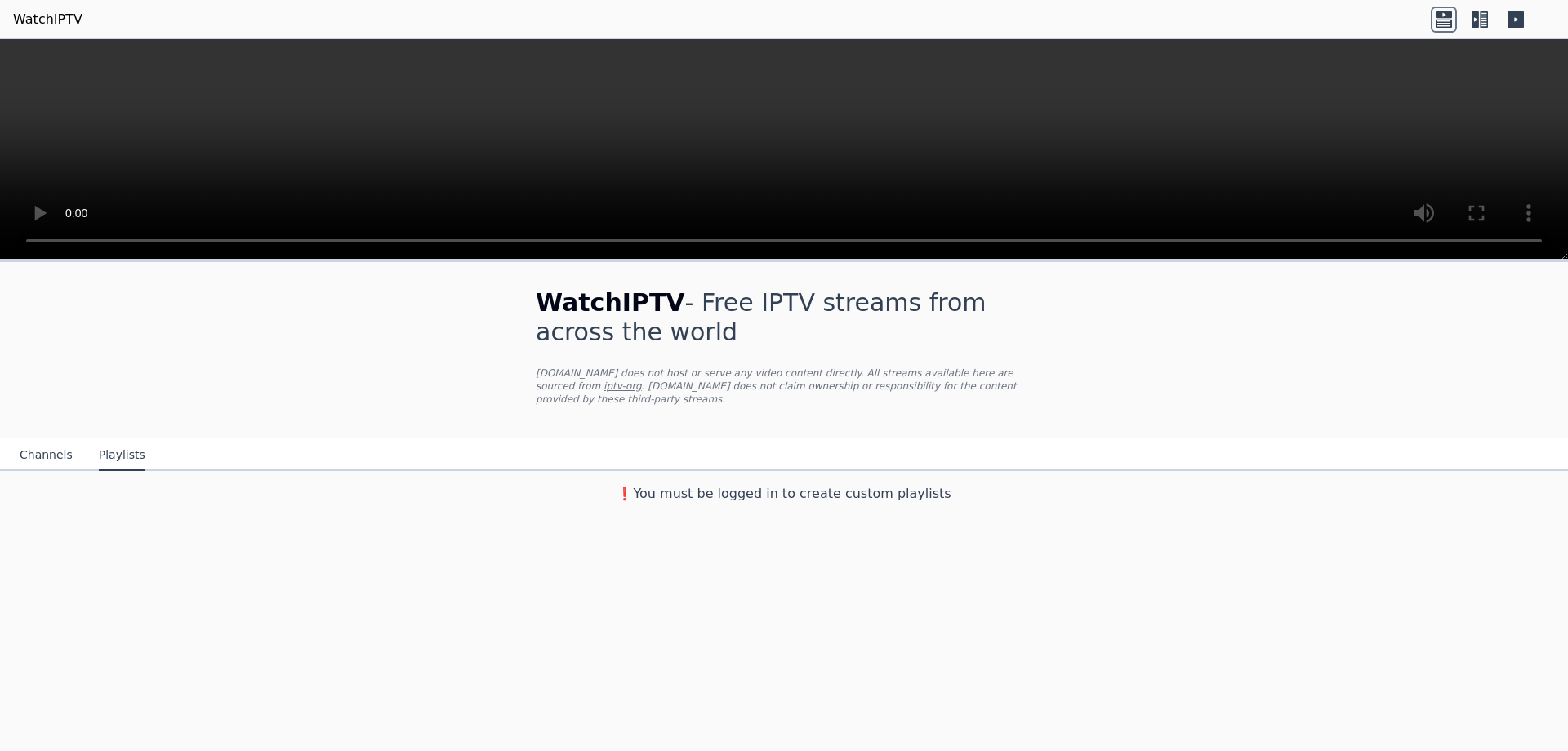
scroll to position [0, 0]
click at [40, 440] on button "Channels" at bounding box center [47, 455] width 54 height 31
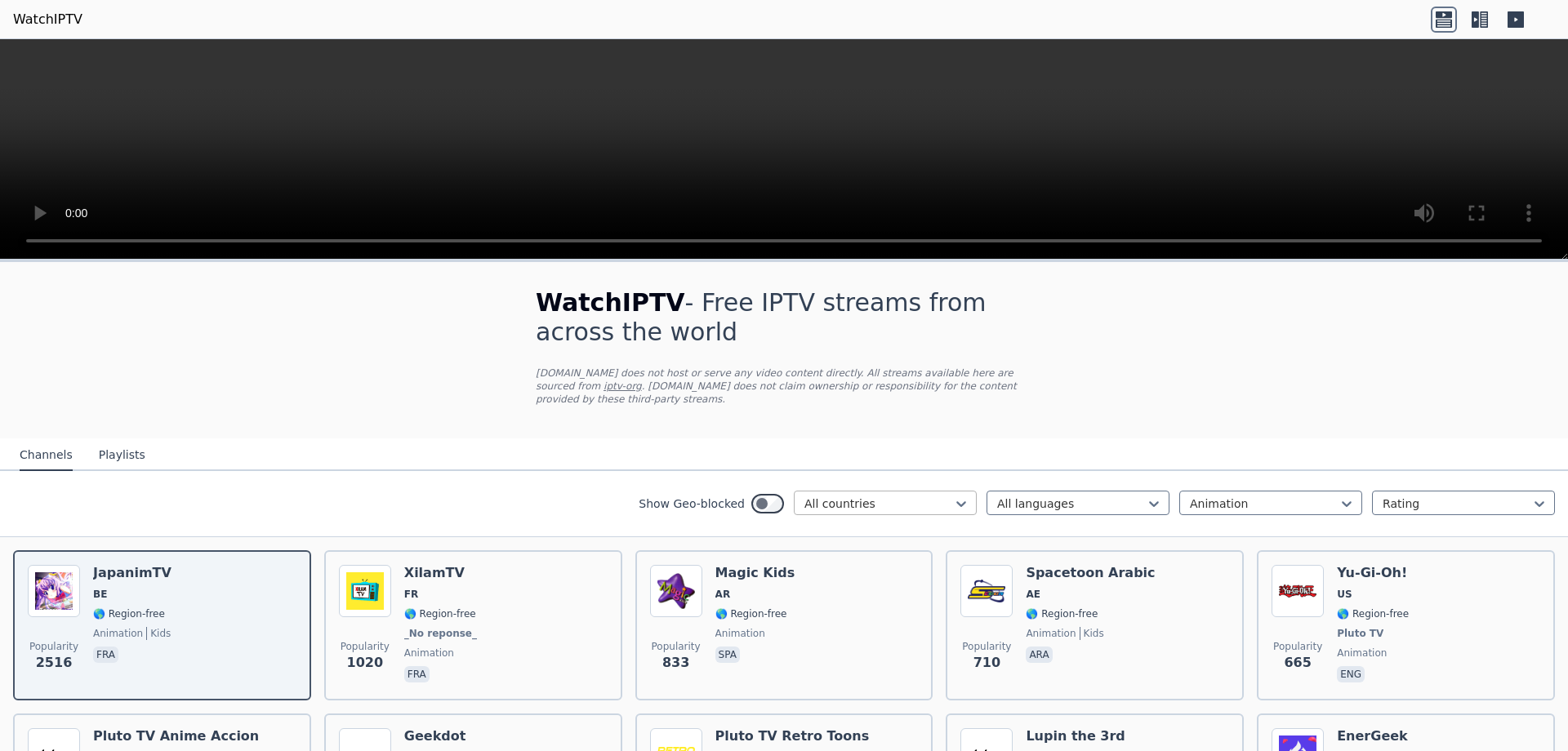
click at [895, 496] on div at bounding box center [879, 504] width 149 height 16
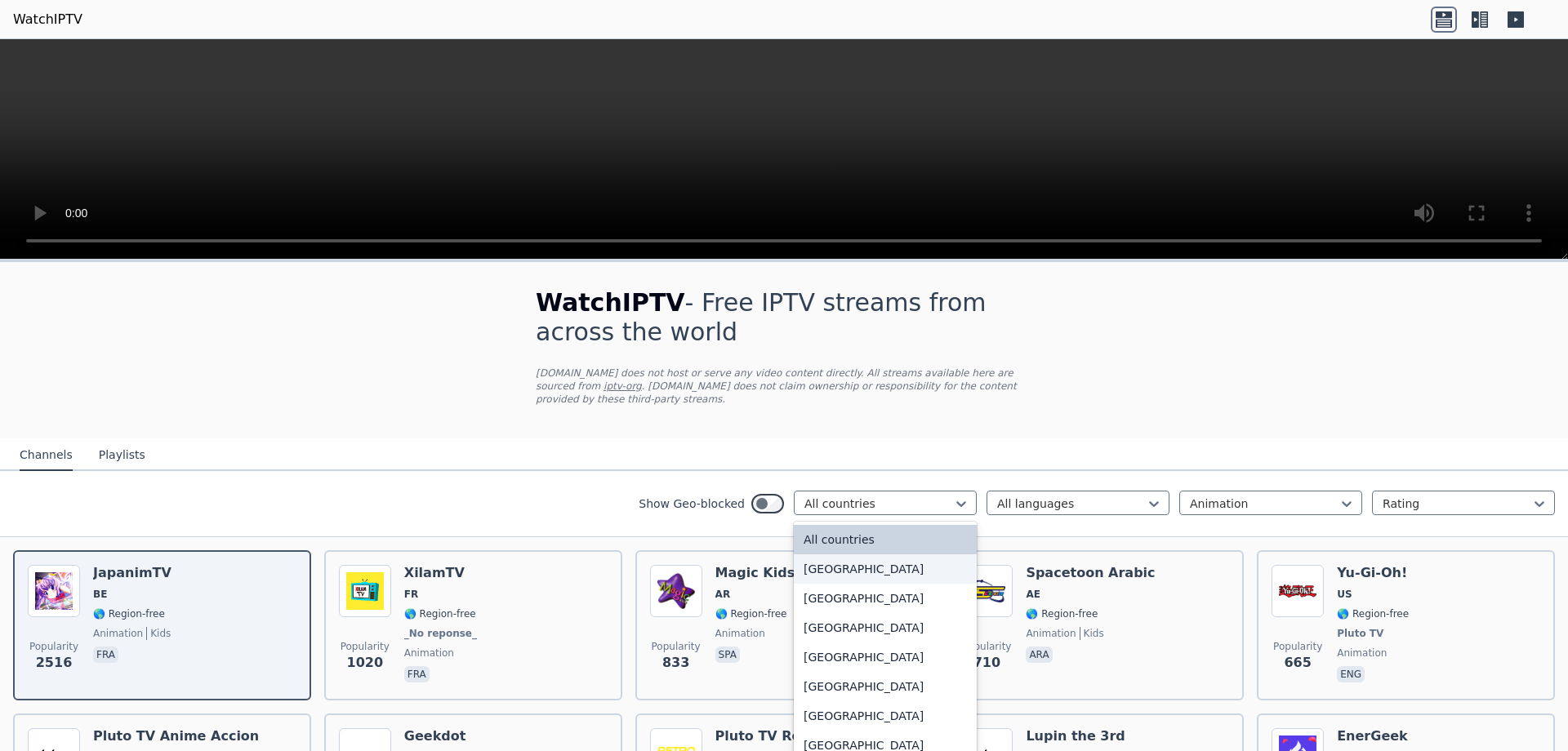
click at [849, 560] on div "[GEOGRAPHIC_DATA]" at bounding box center [885, 569] width 182 height 30
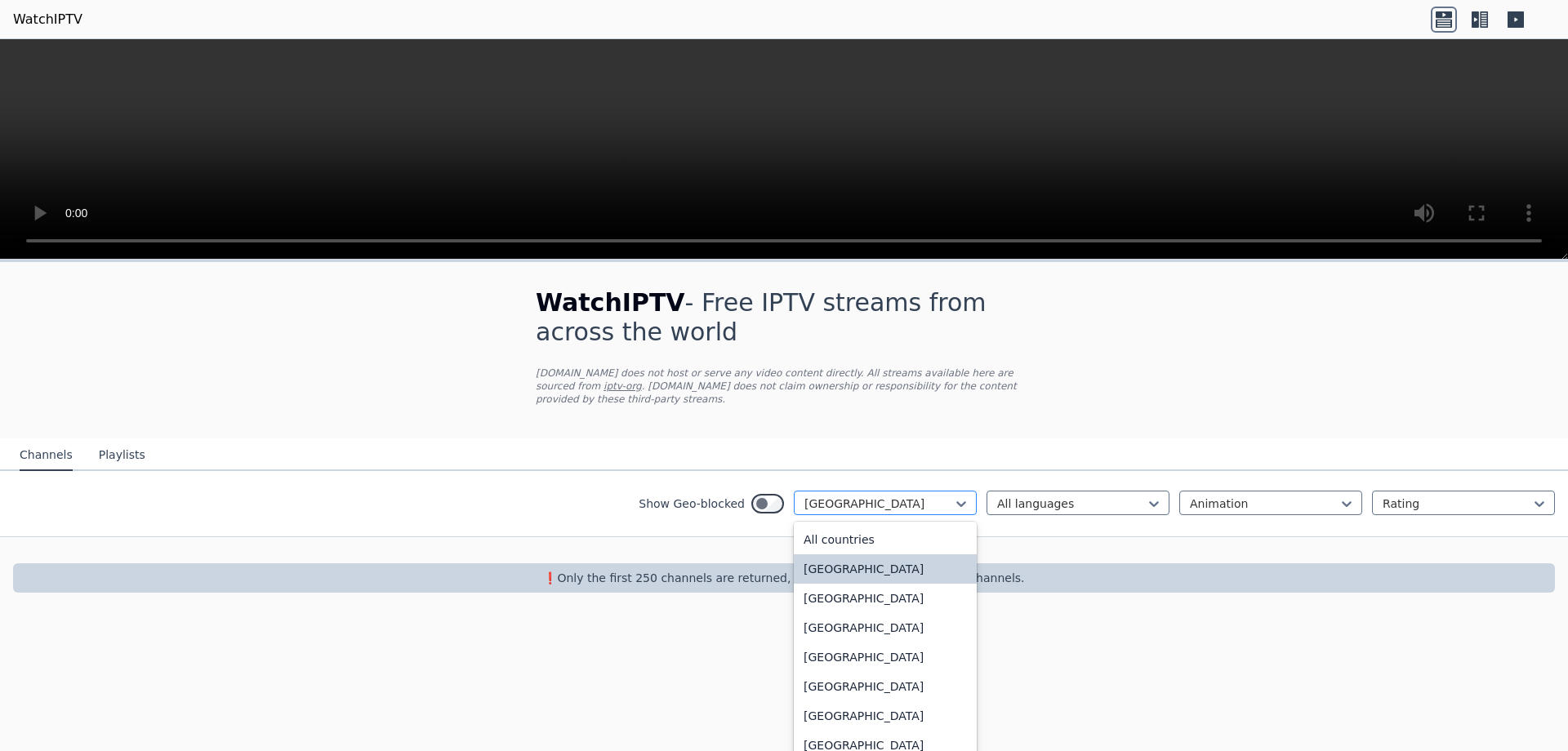
click at [857, 498] on div "[GEOGRAPHIC_DATA]" at bounding box center [885, 503] width 182 height 25
click at [848, 529] on div "All countries" at bounding box center [885, 540] width 182 height 30
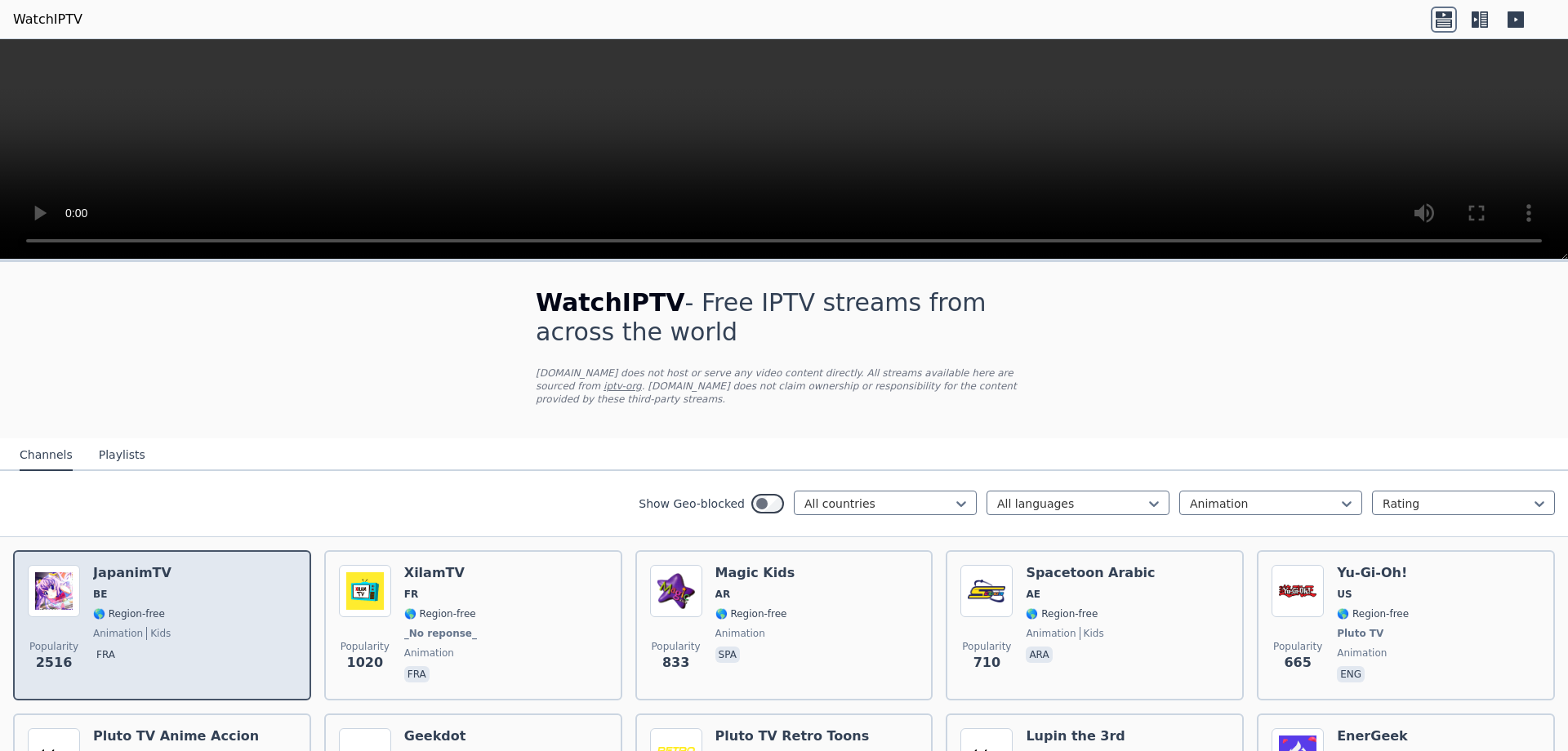
click at [235, 601] on div "Popularity 2516 JapanimTV BE 🌎 Region-free animation kids fra" at bounding box center [162, 626] width 269 height 121
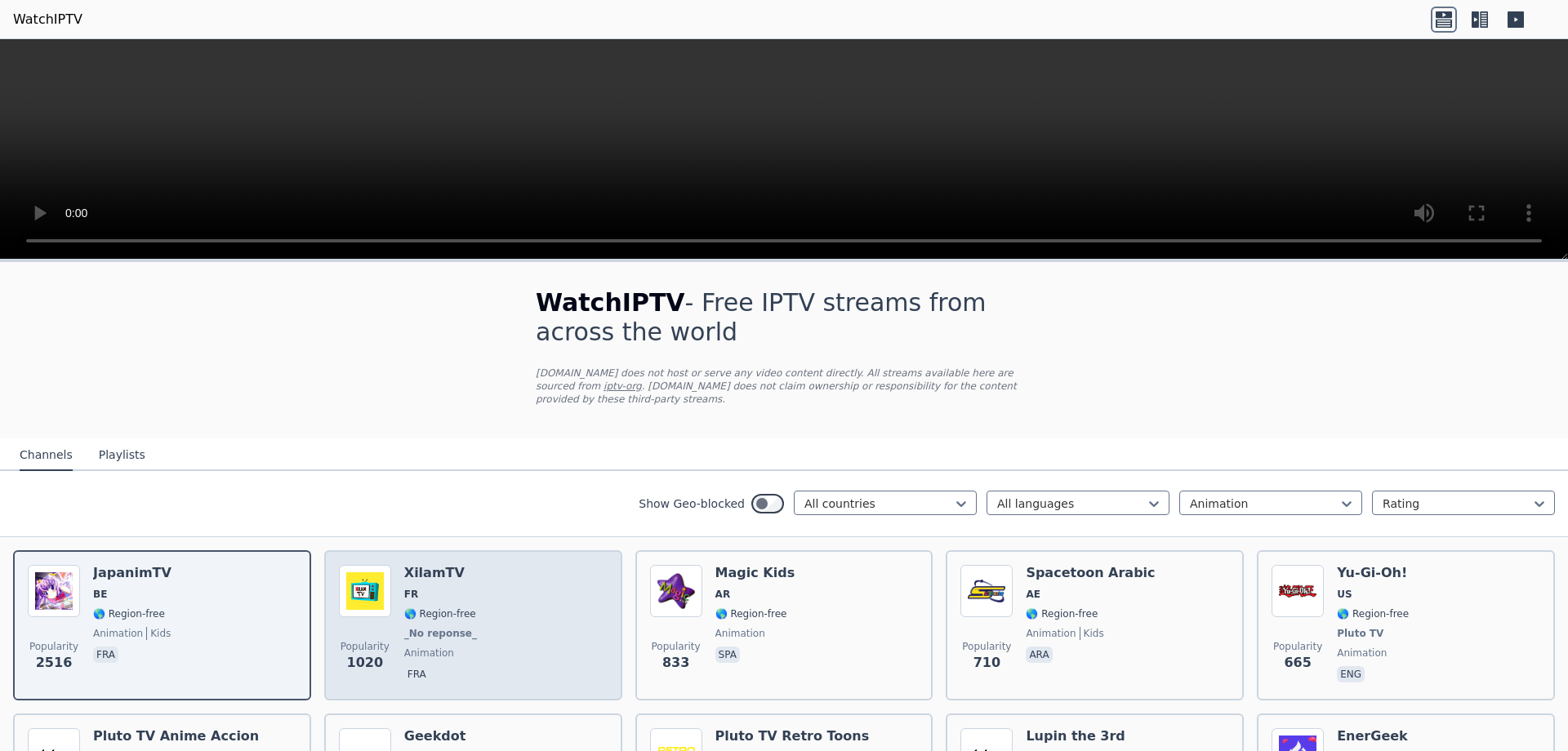
click at [490, 565] on div "Popularity 1020 XilamTV FR 🌎 Region-free _No reponse_ animation fra" at bounding box center [473, 626] width 269 height 121
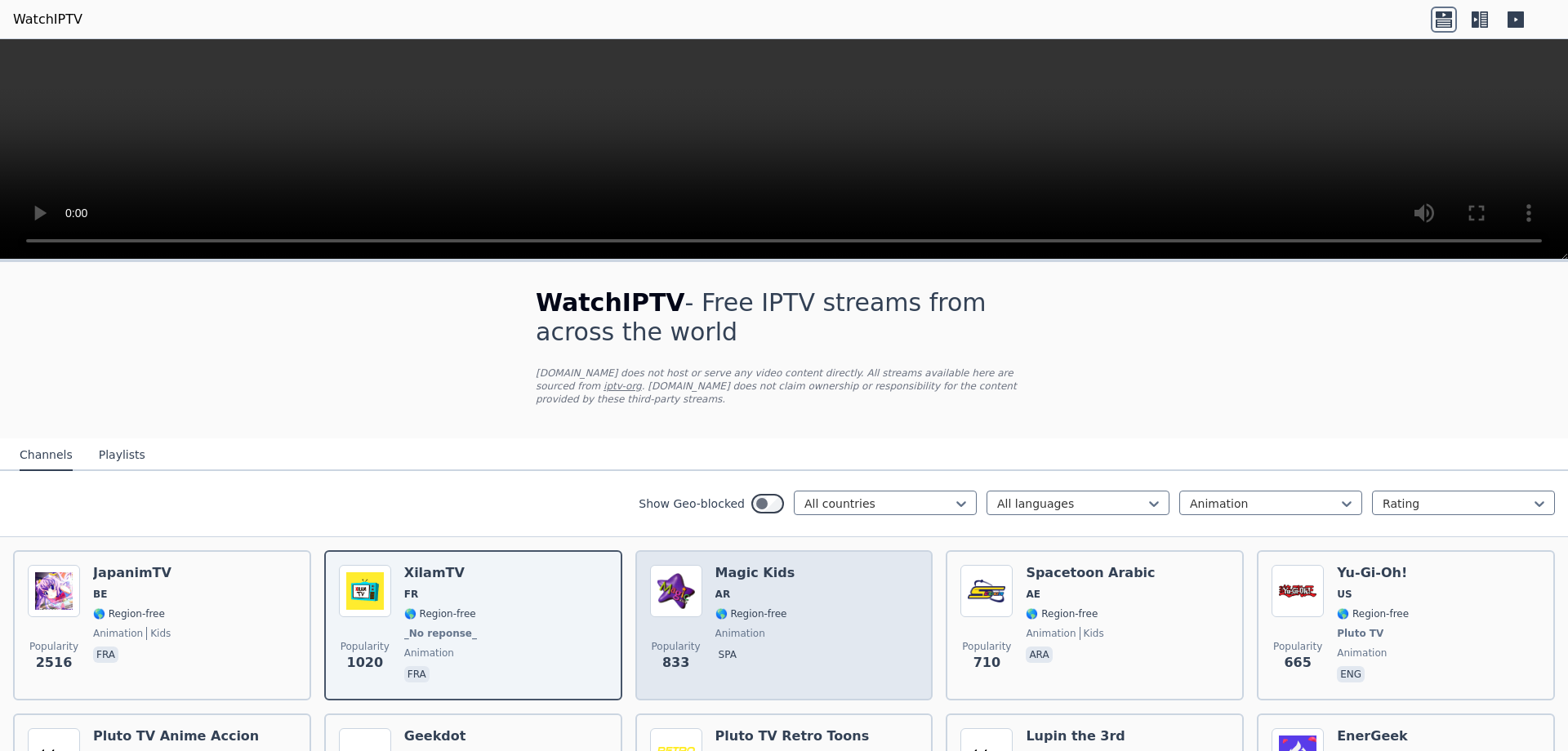
click at [824, 551] on div "Popularity 833 Magic Kids AR 🌎 Region-free animation spa" at bounding box center [784, 625] width 298 height 150
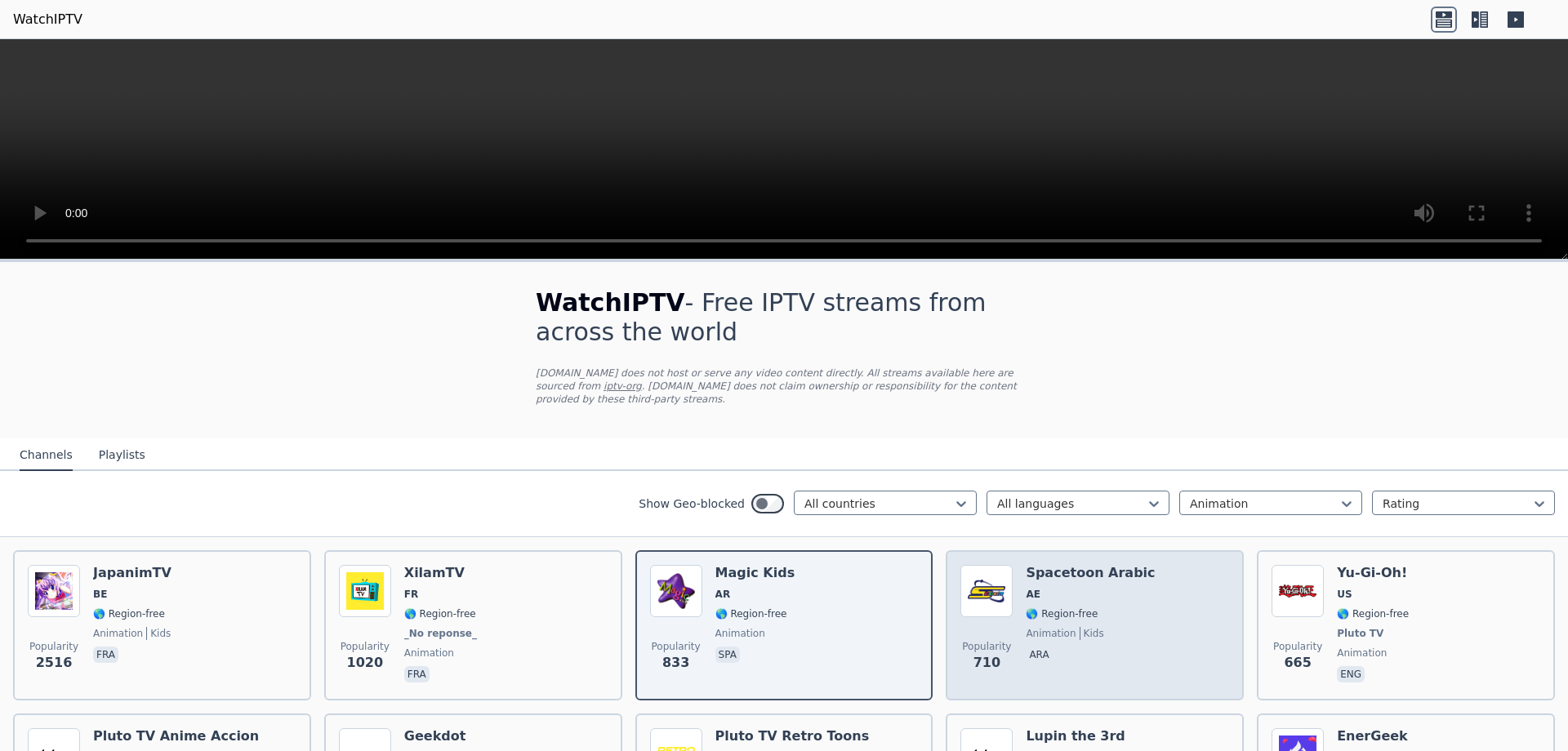
click at [1130, 566] on div "Spacetoon Arabic AE 🌎 Region-free animation kids ara" at bounding box center [1090, 626] width 129 height 121
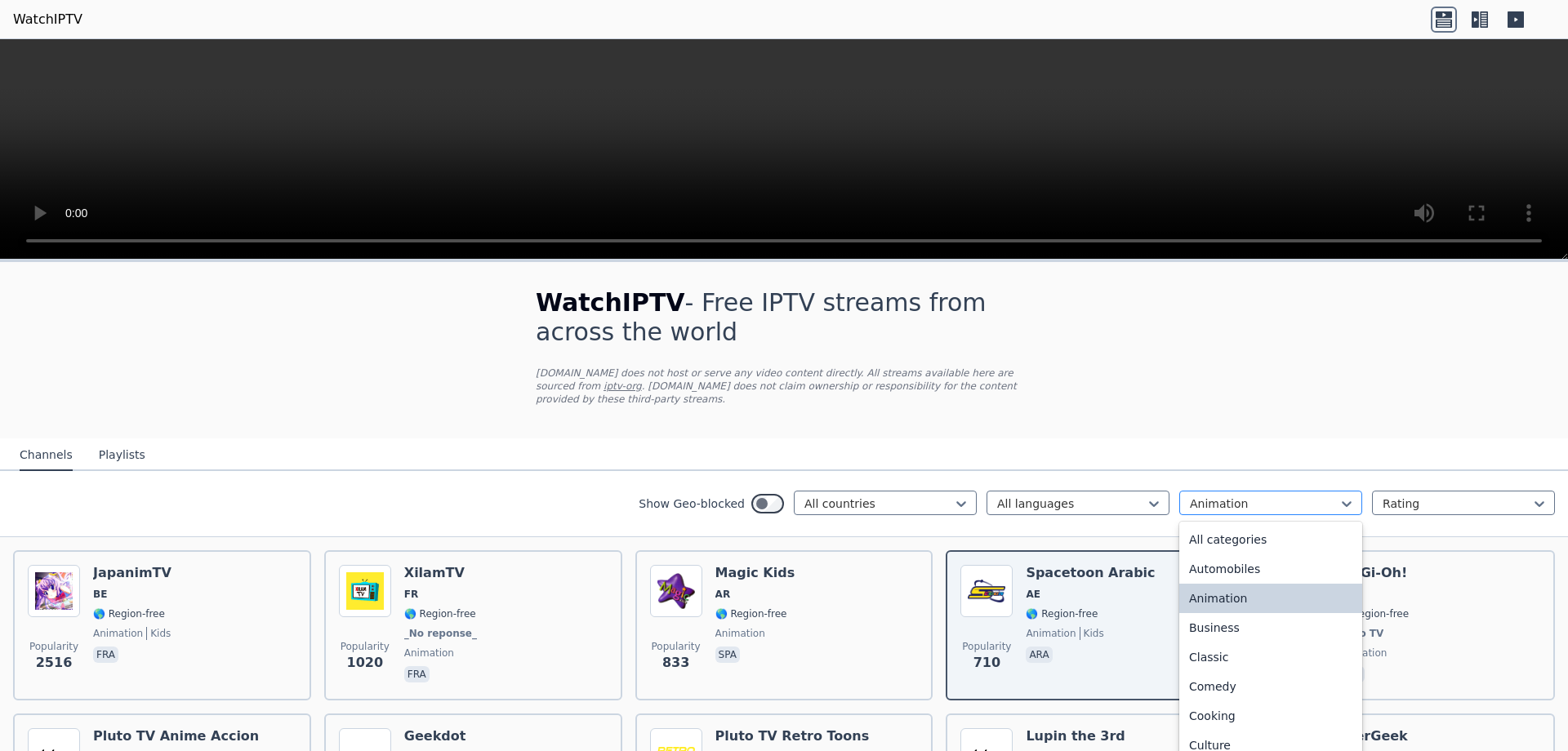
click at [1272, 491] on div "Animation" at bounding box center [1270, 503] width 182 height 25
click at [1264, 590] on div "Documentary" at bounding box center [1270, 605] width 182 height 30
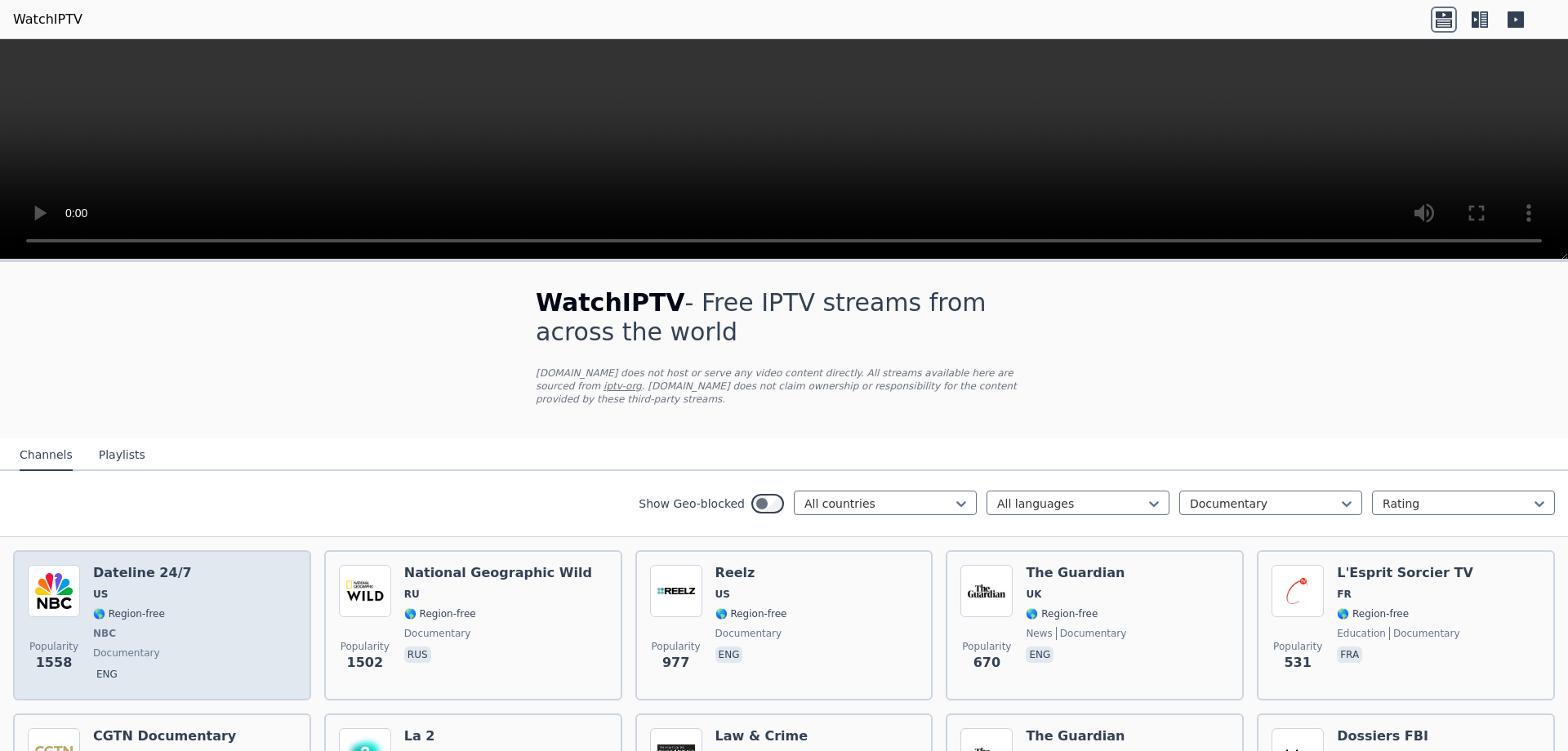
click at [201, 568] on div "Popularity 1558 Dateline 24/7 US 🌎 Region-free NBC documentary eng" at bounding box center [162, 626] width 269 height 121
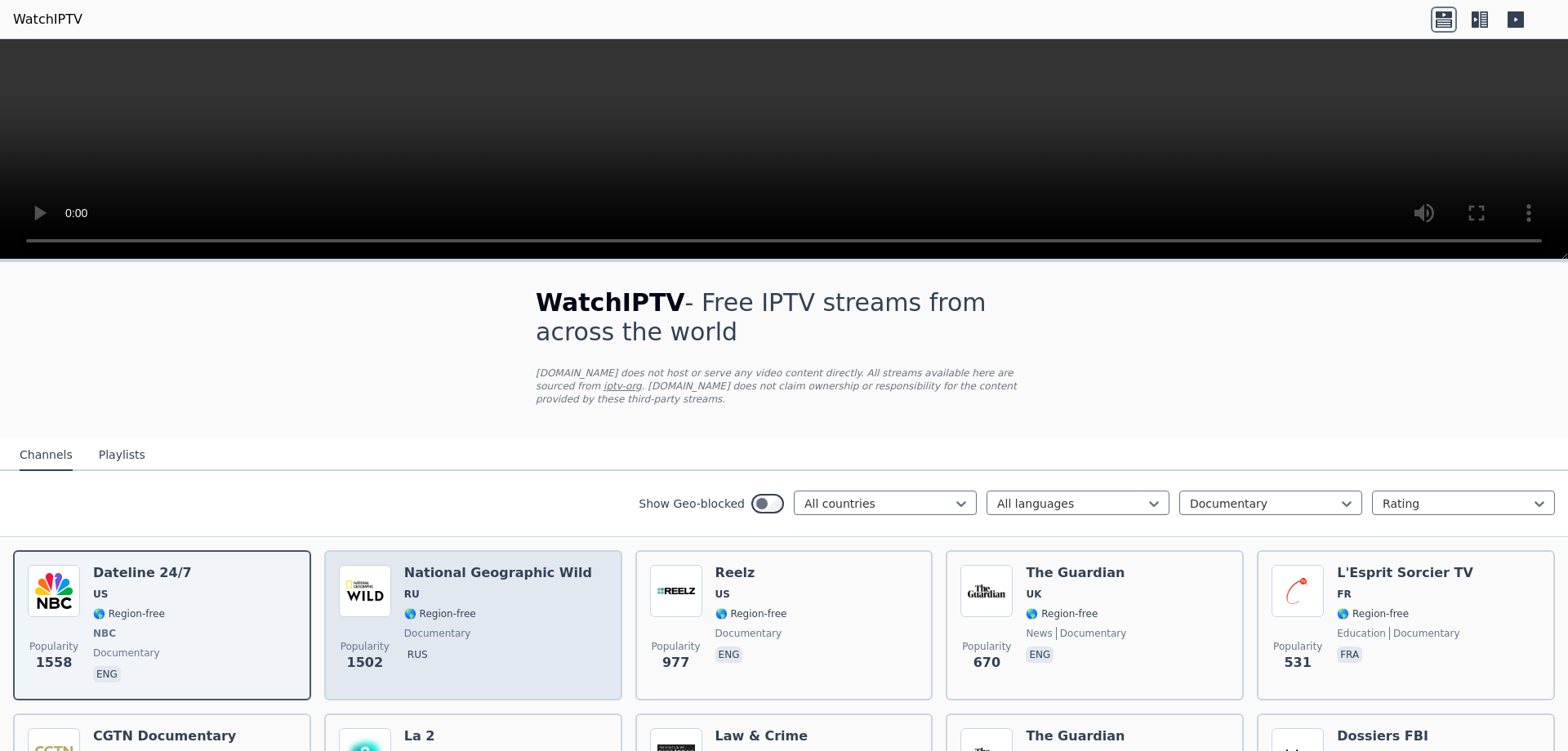
click at [408, 565] on h6 "National Geographic Wild" at bounding box center [498, 573] width 187 height 16
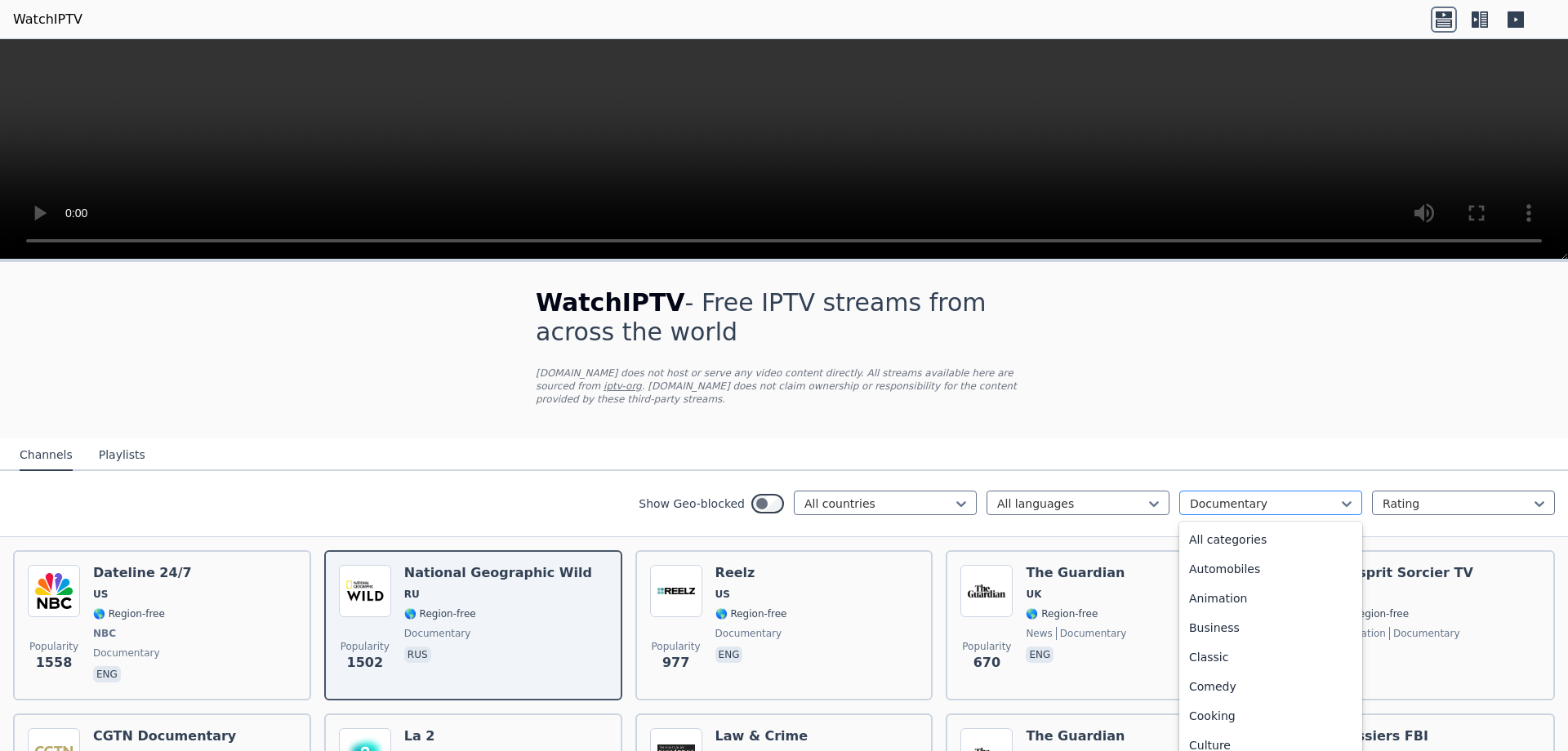
click at [1213, 496] on div at bounding box center [1264, 504] width 149 height 16
click at [1241, 681] on div "Relax" at bounding box center [1270, 695] width 182 height 30
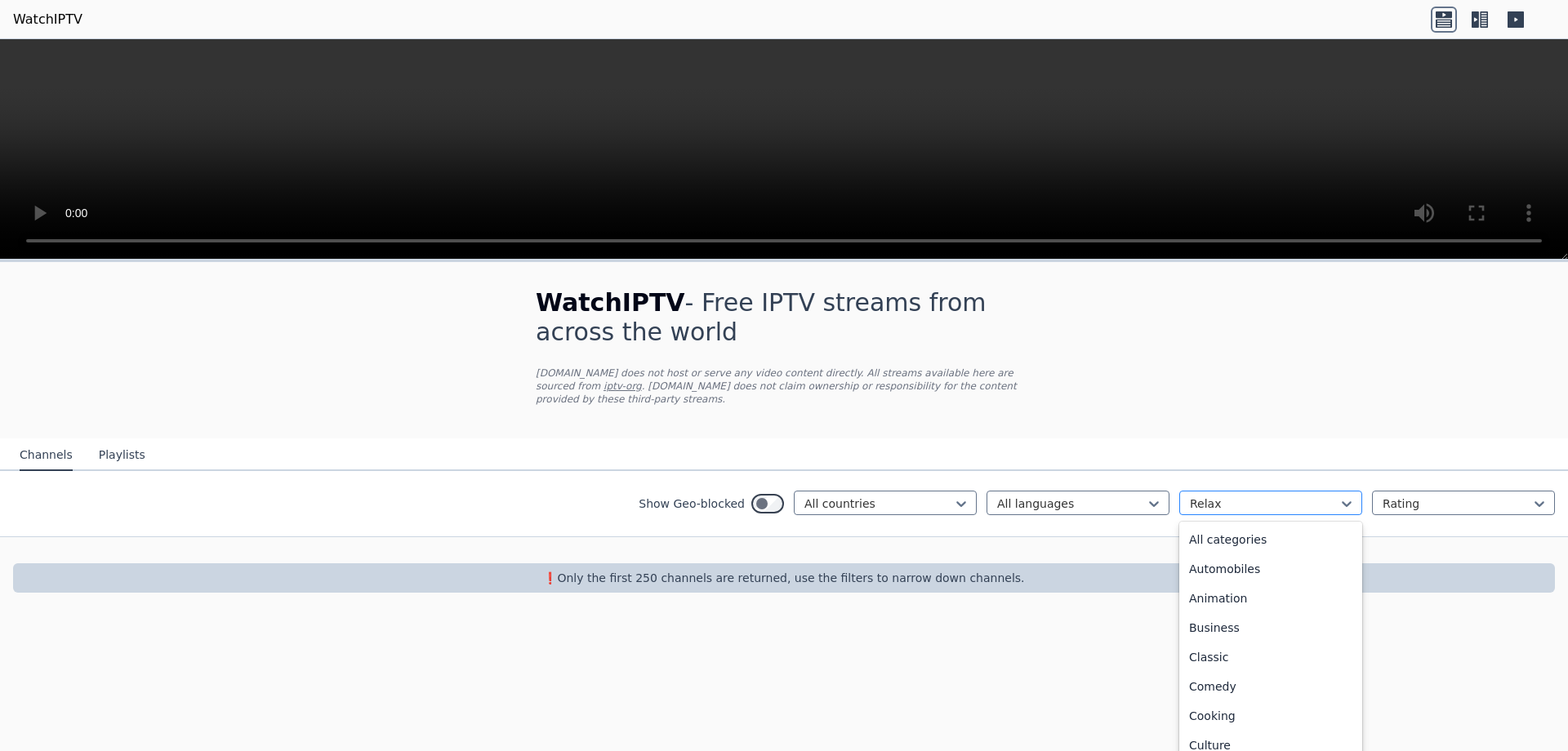
click at [1228, 500] on div "Relax" at bounding box center [1270, 503] width 182 height 25
click at [1287, 611] on div "Movies" at bounding box center [1270, 626] width 182 height 30
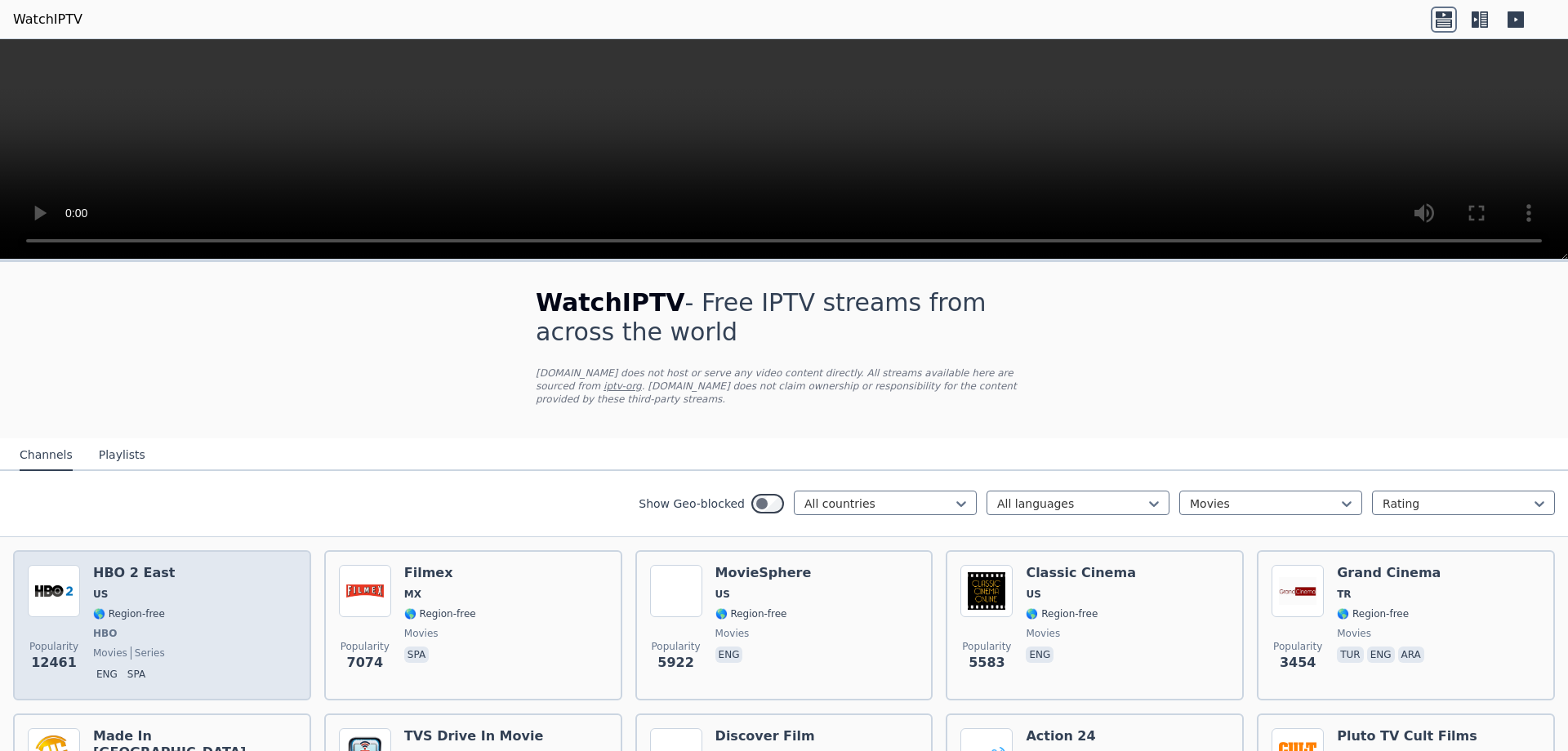
click at [205, 565] on div "Popularity 12461 HBO 2 East US 🌎 Region-free HBO movies series eng spa" at bounding box center [162, 626] width 269 height 121
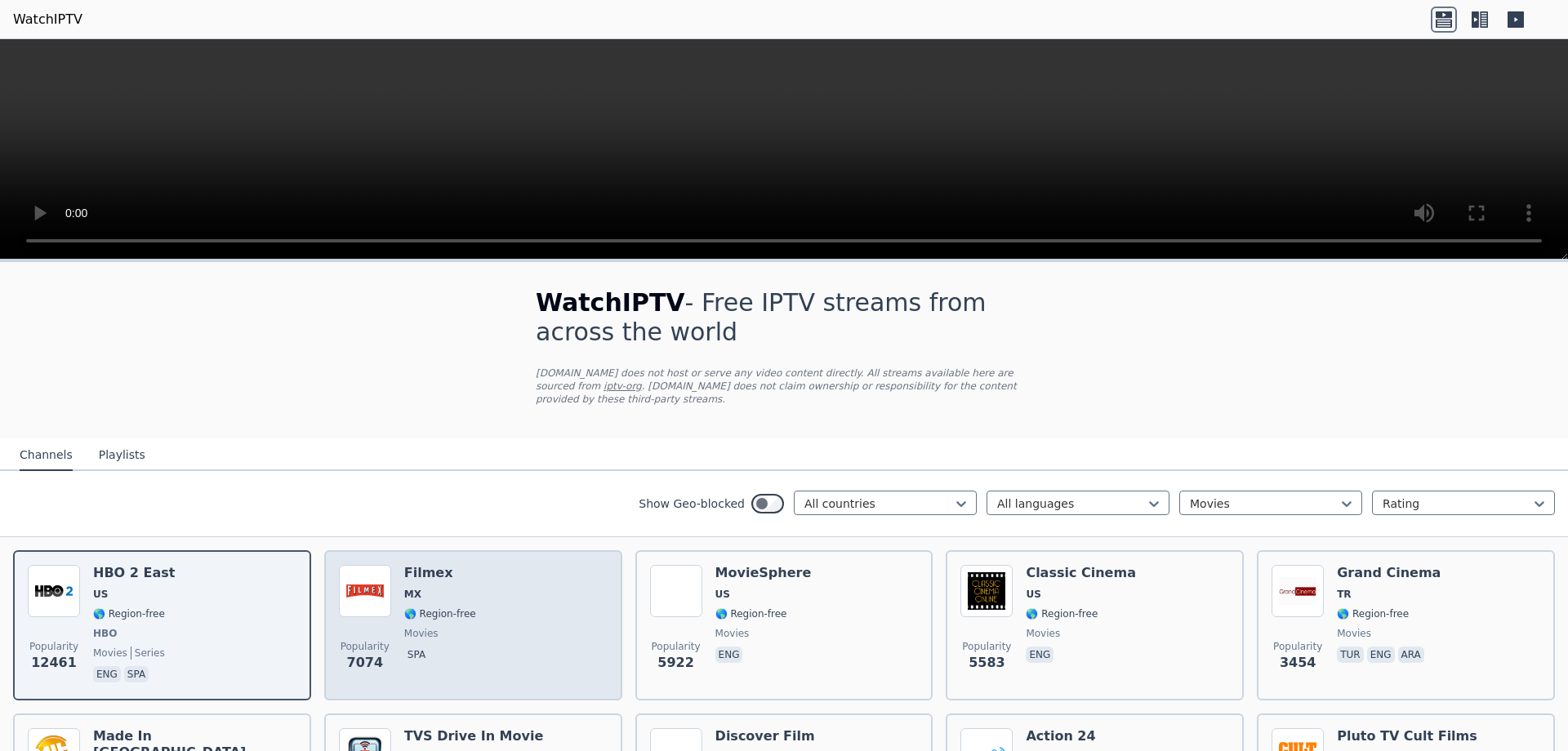
click at [447, 588] on span "MX" at bounding box center [440, 594] width 71 height 13
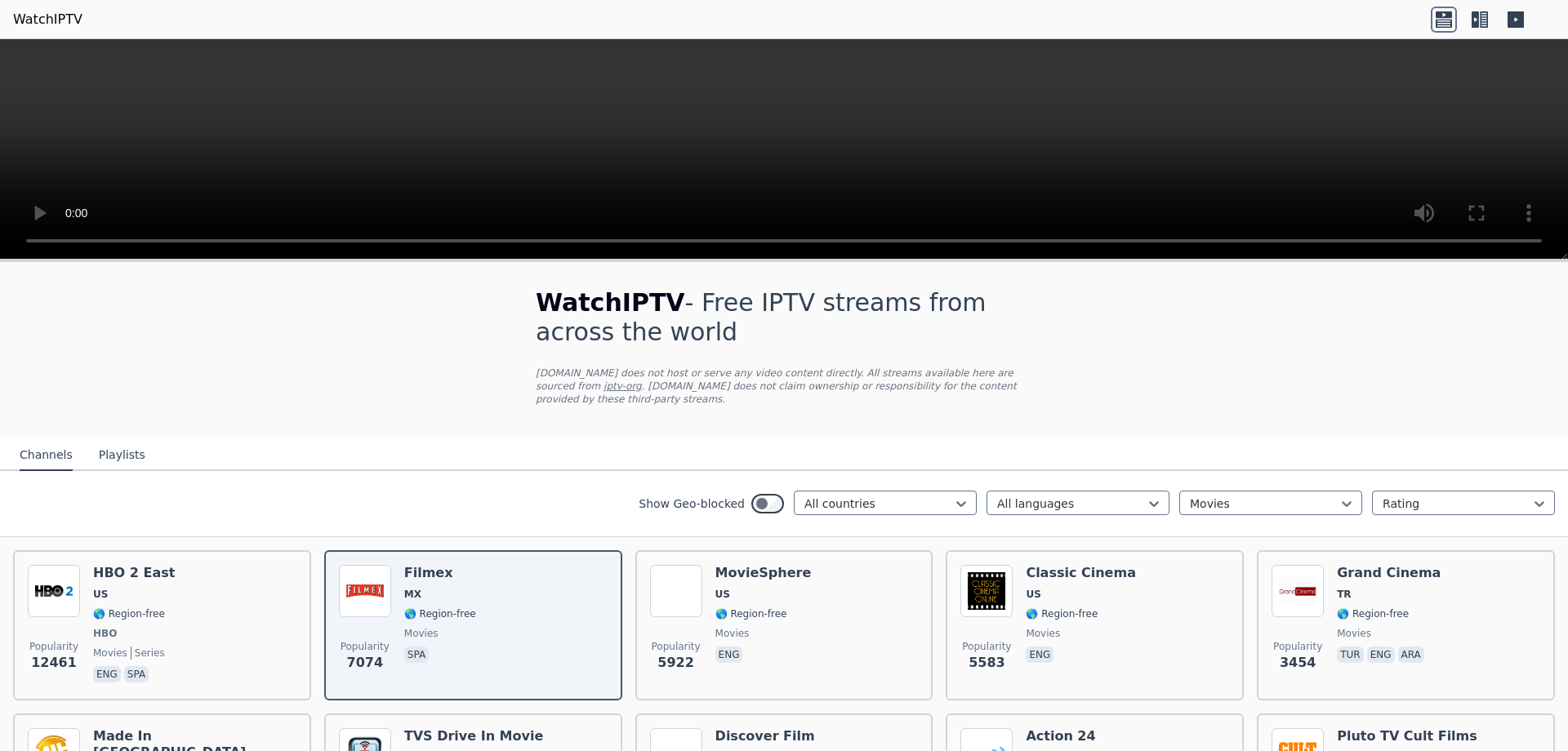
click at [1078, 475] on div "Show Geo-blocked All countries All languages Movies Rating" at bounding box center [784, 504] width 1568 height 66
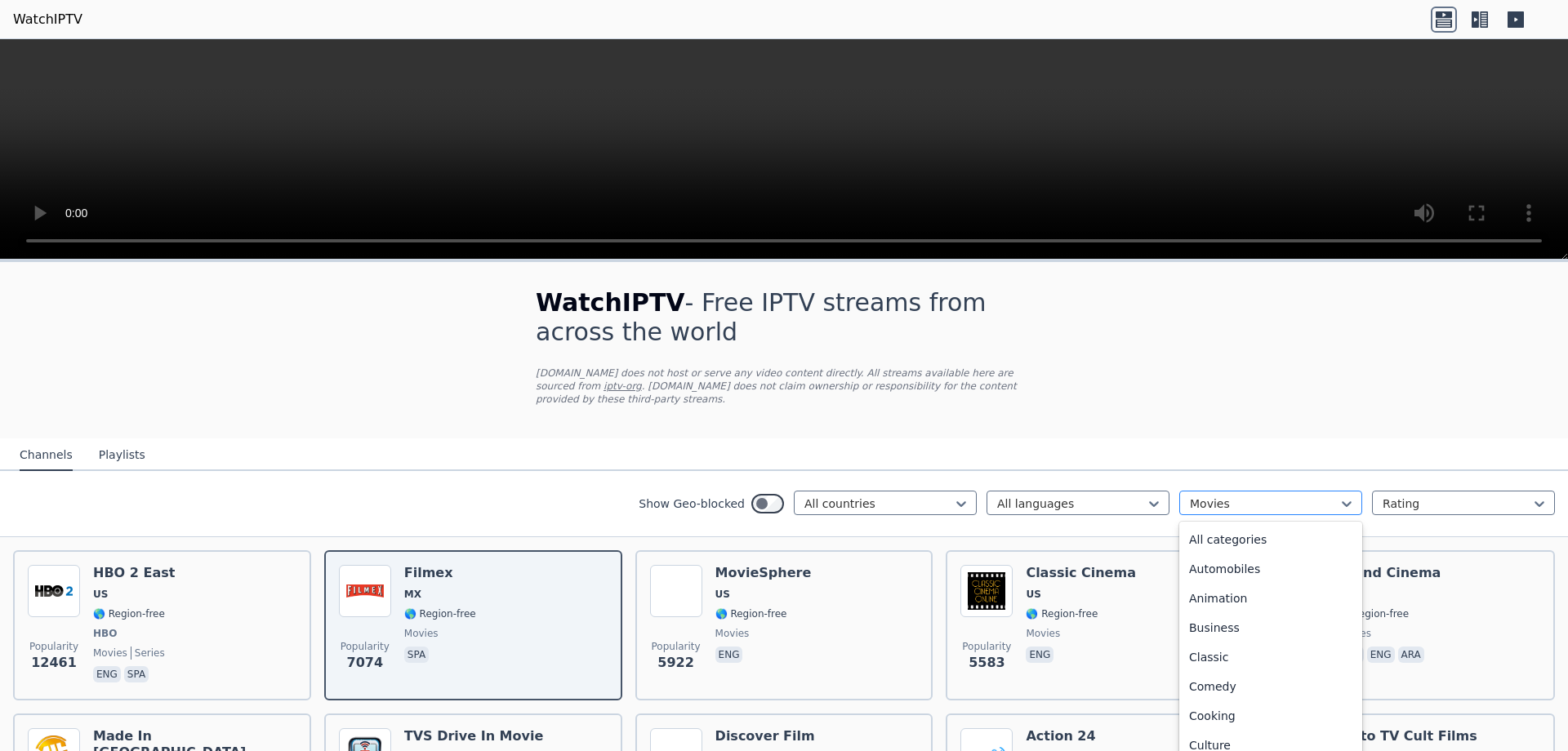
click at [1219, 497] on div at bounding box center [1264, 504] width 149 height 16
click at [1225, 584] on div "Animation" at bounding box center [1270, 599] width 182 height 30
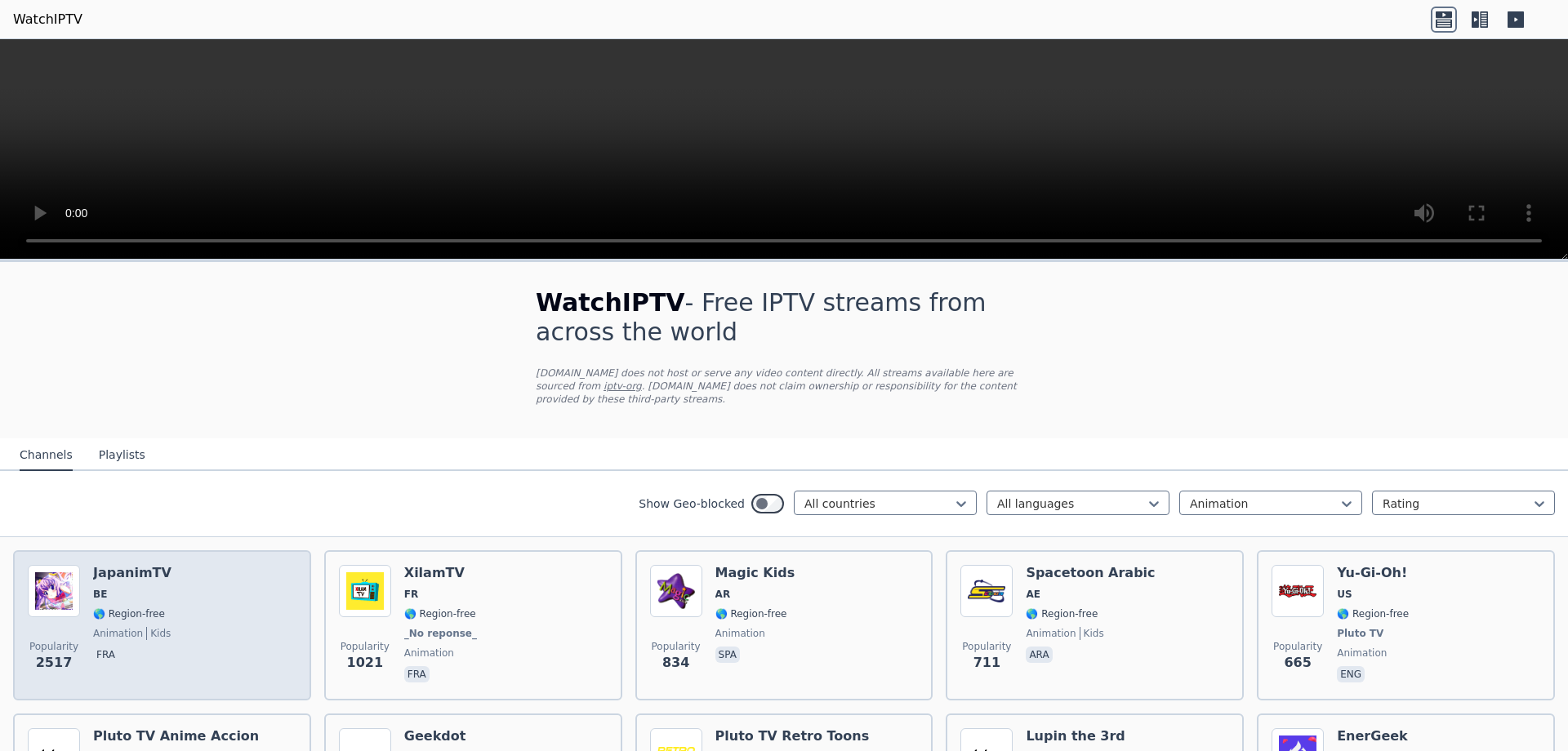
click at [196, 622] on div "Popularity 2517 JapanimTV BE 🌎 Region-free animation kids fra" at bounding box center [162, 626] width 269 height 121
